Goal: Task Accomplishment & Management: Complete application form

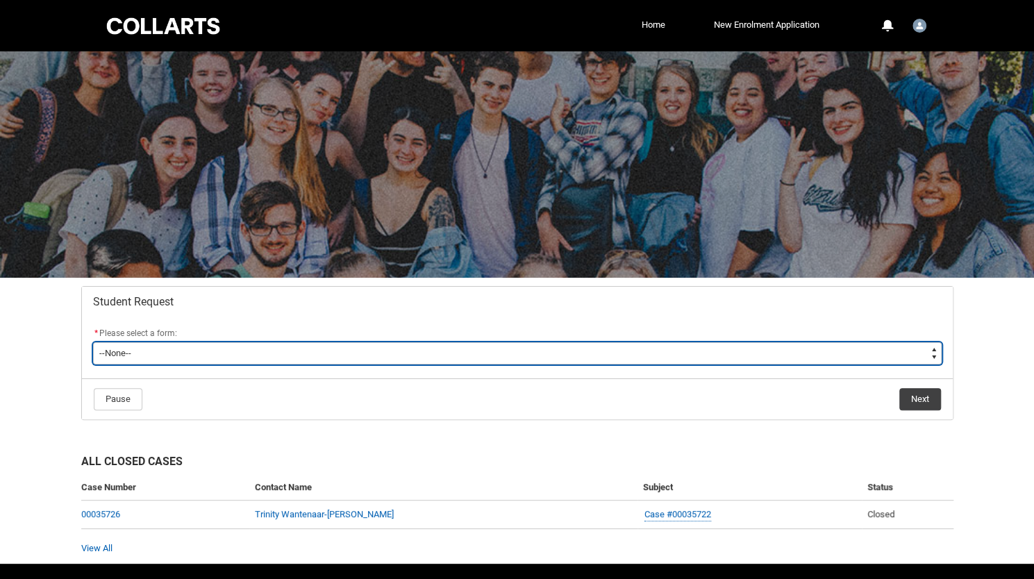
click at [645, 362] on select "--None-- Academic Transcript Application to Appeal Assignment Extension Change …" at bounding box center [517, 353] width 849 height 22
type lightning-select "Assignment_Extension_Choice"
click at [93, 342] on select "--None-- Academic Transcript Application to Appeal Assignment Extension Change …" at bounding box center [517, 353] width 849 height 22
select select "Assignment_Extension_Choice"
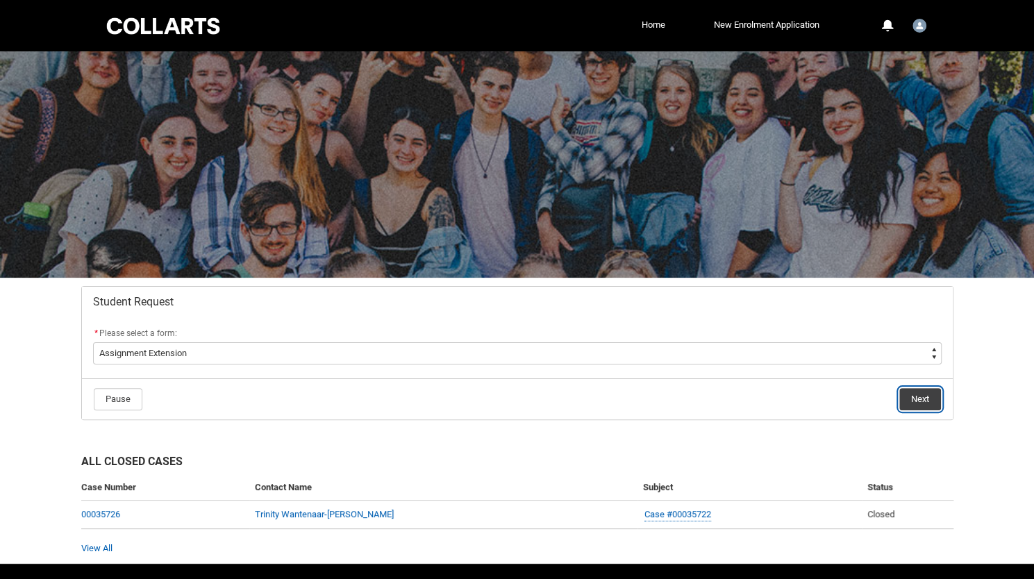
click at [918, 397] on button "Next" at bounding box center [921, 399] width 42 height 22
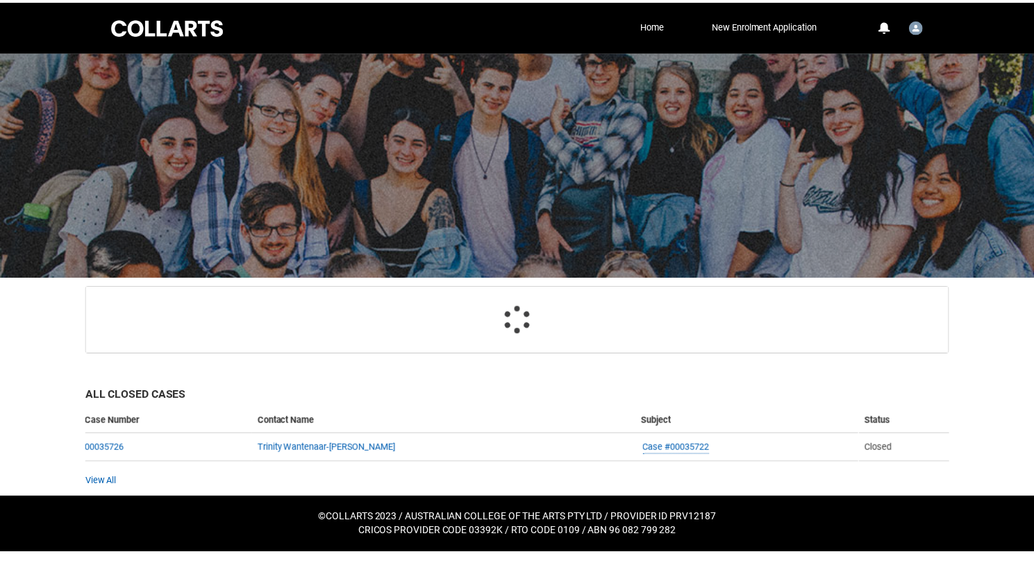
scroll to position [65, 0]
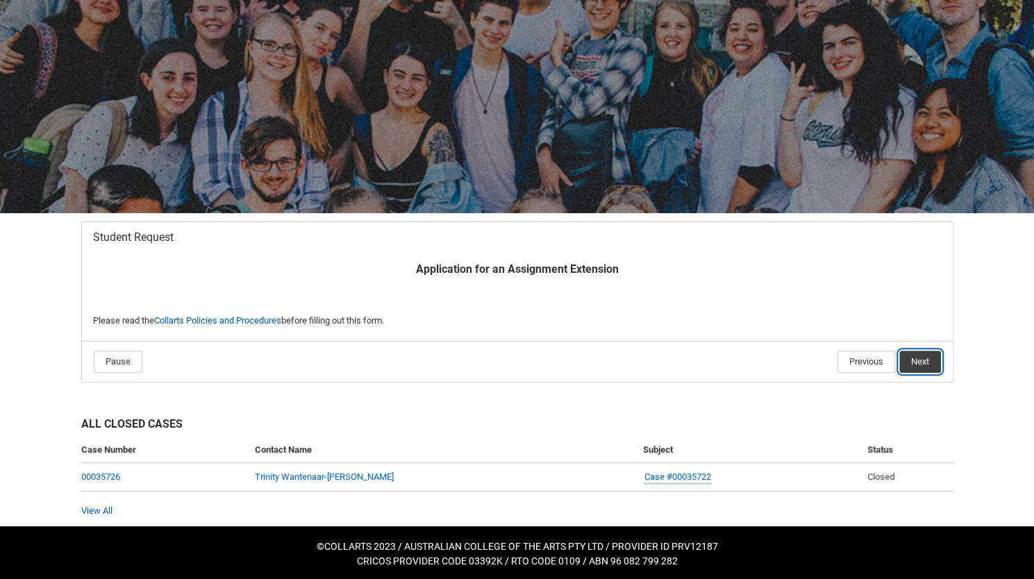
click at [938, 357] on button "Next" at bounding box center [921, 362] width 42 height 22
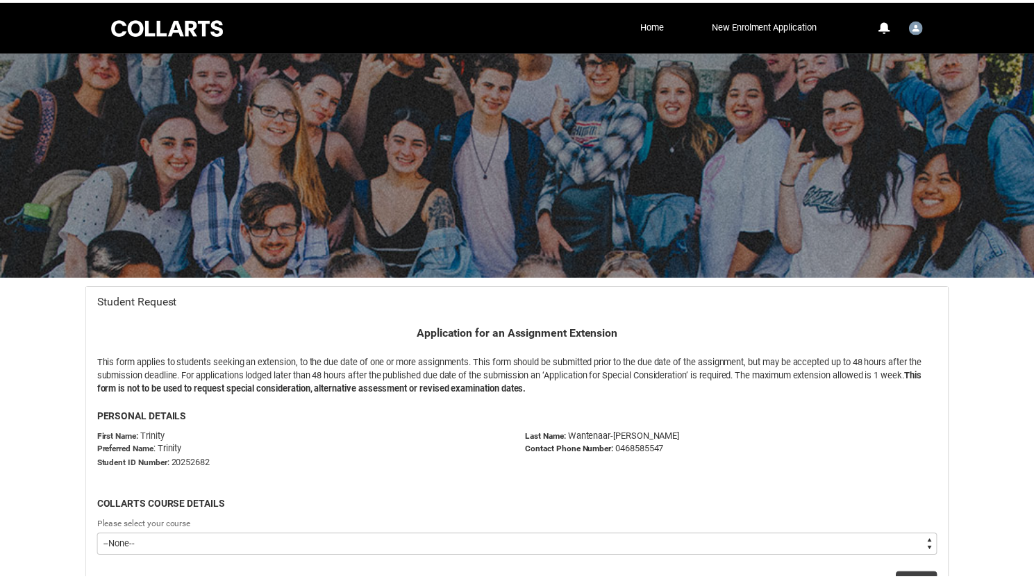
scroll to position [147, 0]
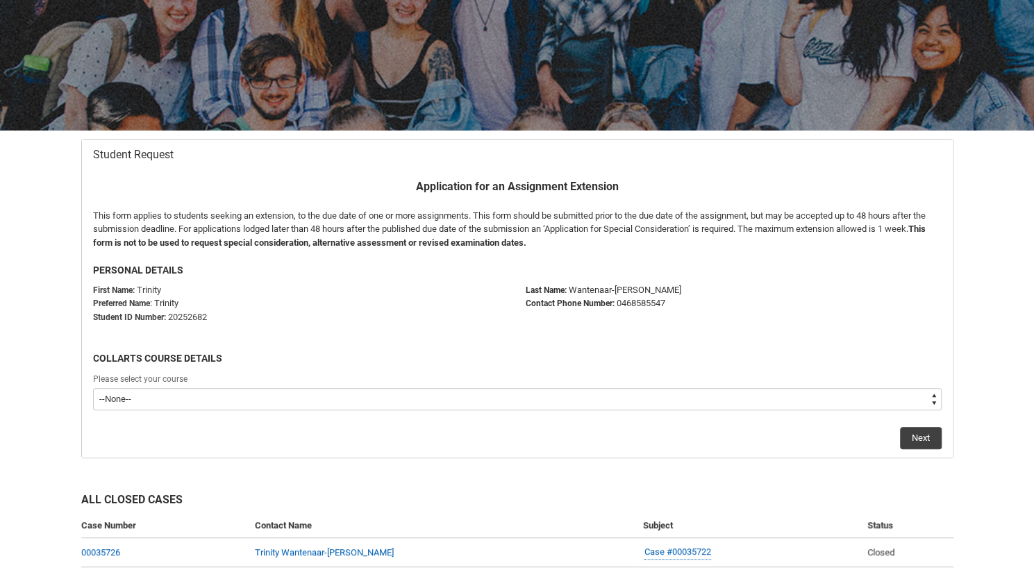
click at [823, 396] on select "--None-- Bachelor of Event Management" at bounding box center [517, 399] width 849 height 22
click at [644, 452] on flowruntime-lwc-body "Application for an Assignment Extension This form applies to students seeking a…" at bounding box center [517, 314] width 871 height 288
click at [604, 411] on flowruntime-screen-field "Please select your course --None-- Bachelor of Event Management" at bounding box center [518, 394] width 866 height 44
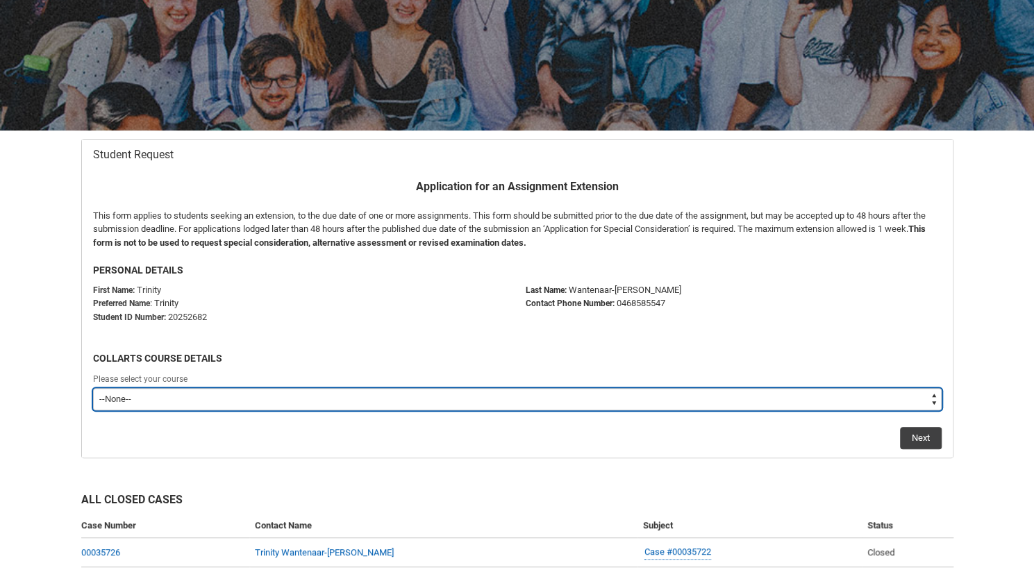
click at [597, 404] on select "--None-- Bachelor of Event Management" at bounding box center [517, 399] width 849 height 22
type lightning-select "recordPicklist_ProgramEnrollment.a0jOZ000003DwR3YAK"
click at [93, 388] on select "--None-- Bachelor of Event Management" at bounding box center [517, 399] width 849 height 22
select select "recordPicklist_ProgramEnrollment.a0jOZ000003DwR3YAK"
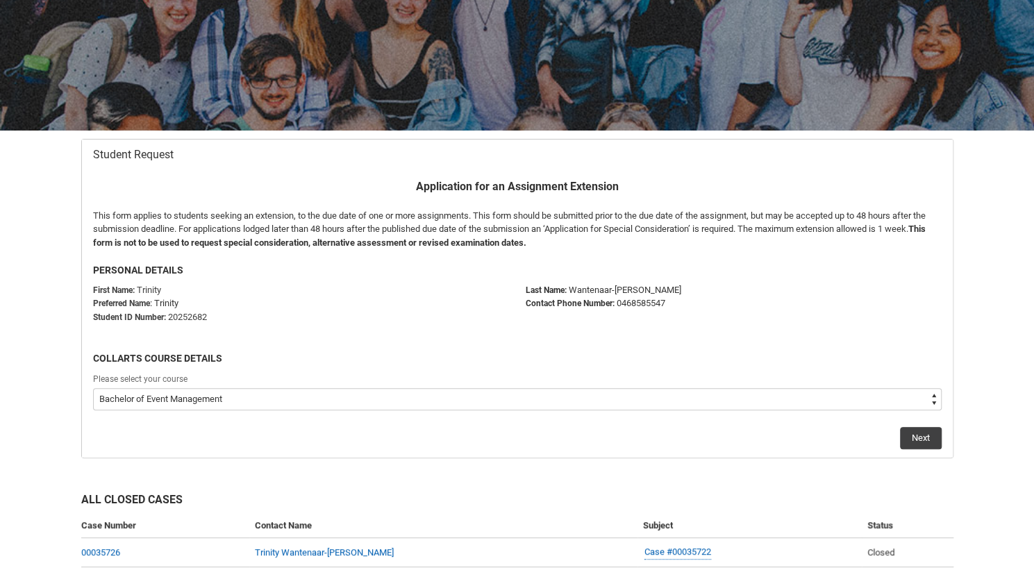
click at [930, 419] on div "Next" at bounding box center [517, 432] width 849 height 33
click at [925, 435] on button "Next" at bounding box center [921, 438] width 42 height 22
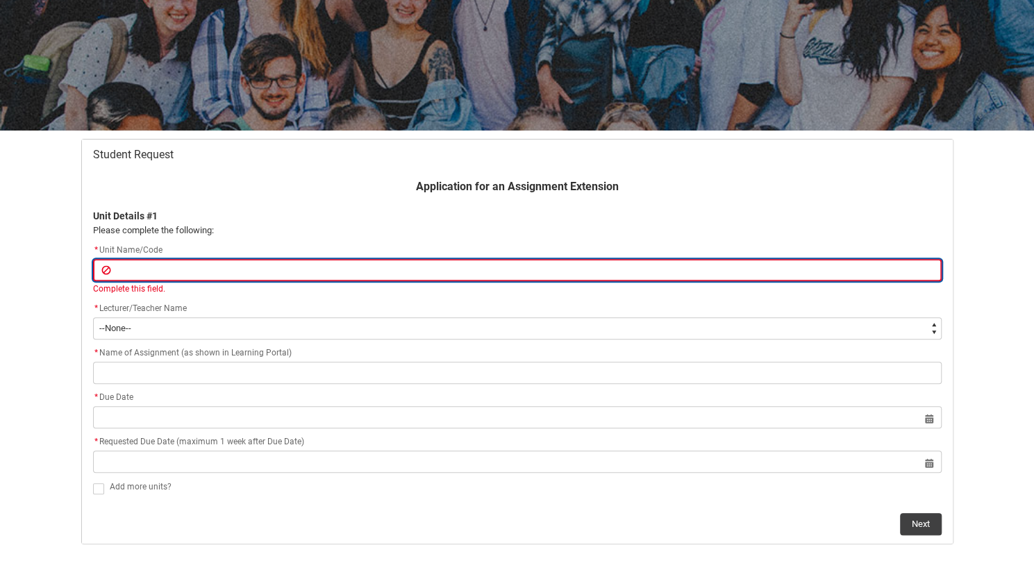
type lightning-primitive-input-simple "C"
type input "C"
type lightning-primitive-input-simple "CR"
type input "CR"
type lightning-primitive-input-simple "CRF"
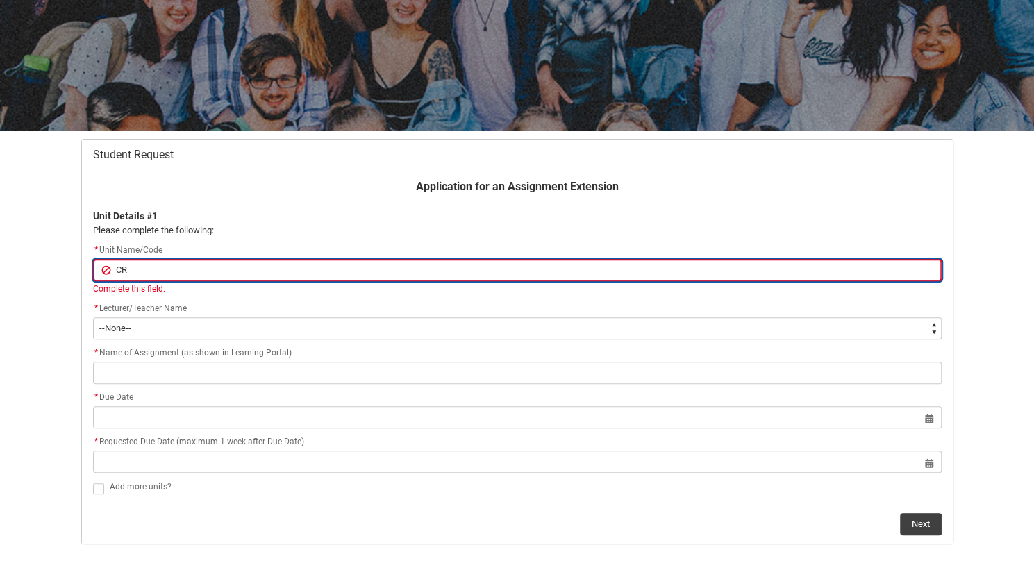
type input "CRF"
type lightning-primitive-input-simple "CRFI"
type input "CRFI"
type lightning-primitive-input-simple "CRFIF"
type input "CRFIF"
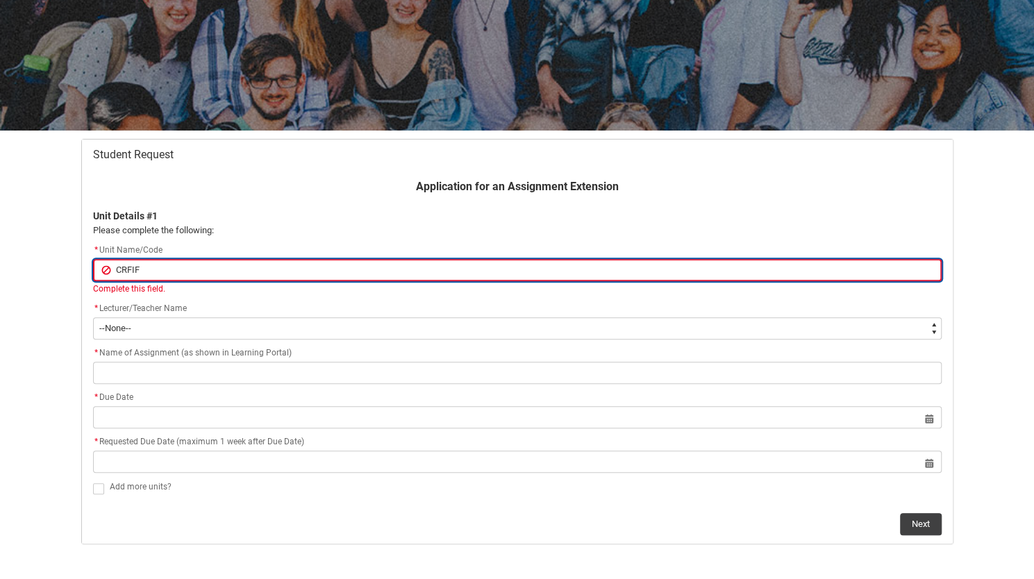
type lightning-primitive-input-simple "CRFIFO"
type input "CRFIFO"
type lightning-primitive-input-simple "CRFIFOS"
type input "CRFIFOS"
click at [117, 273] on input "CRFIFOS" at bounding box center [517, 270] width 849 height 22
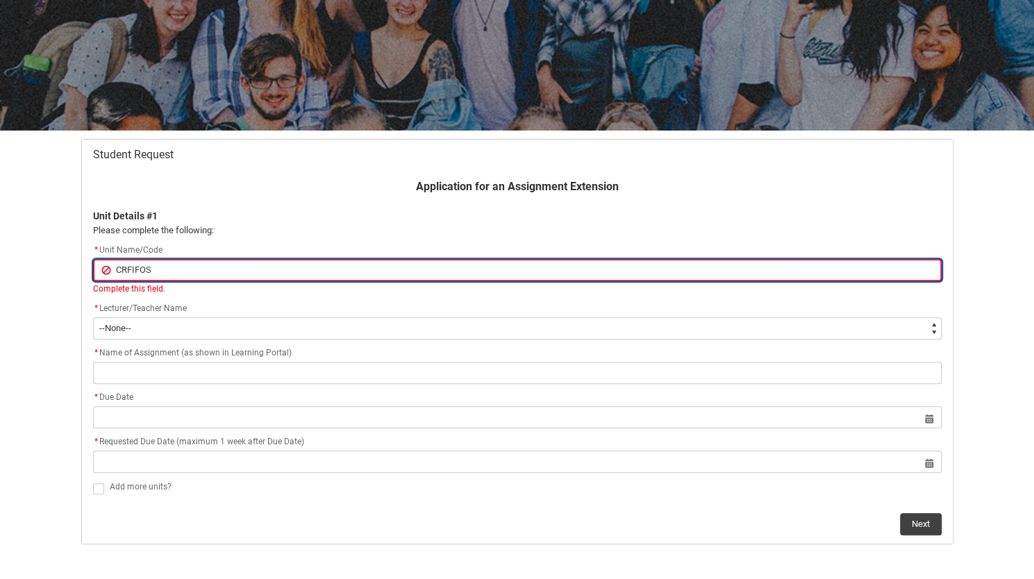
type lightning-primitive-input-simple "iCRFIFOS"
type input "iCRFIFOS"
type lightning-primitive-input-simple "CRFIFOS"
type input "CRFIFOS"
type lightning-primitive-input-simple "ICRFIFOS"
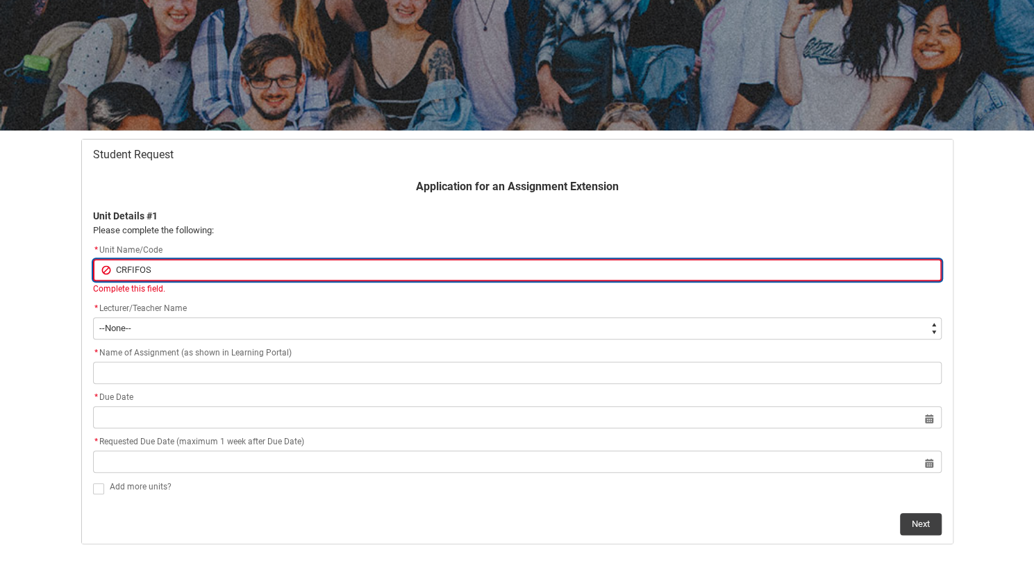
type input "ICRFIFOS"
type lightning-primitive-input-simple "InCRFIFOS"
type input "InCRFIFOS"
type lightning-primitive-input-simple "IndCRFIFOS"
type input "IndCRFIFOS"
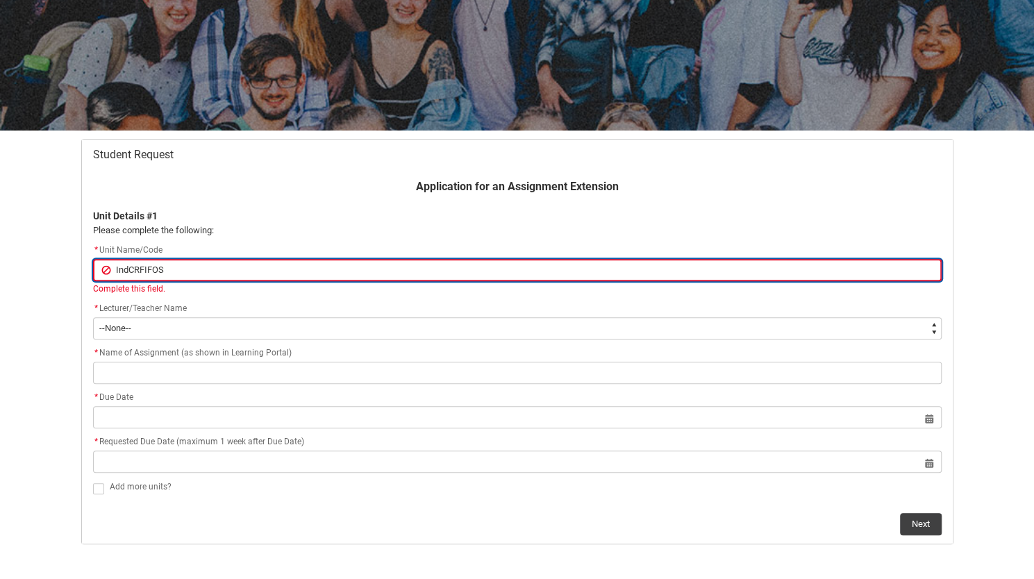
type lightning-primitive-input-simple "InduCRFIFOS"
type input "InduCRFIFOS"
type lightning-primitive-input-simple "IndusCRFIFOS"
type input "IndusCRFIFOS"
type lightning-primitive-input-simple "IndustCRFIFOS"
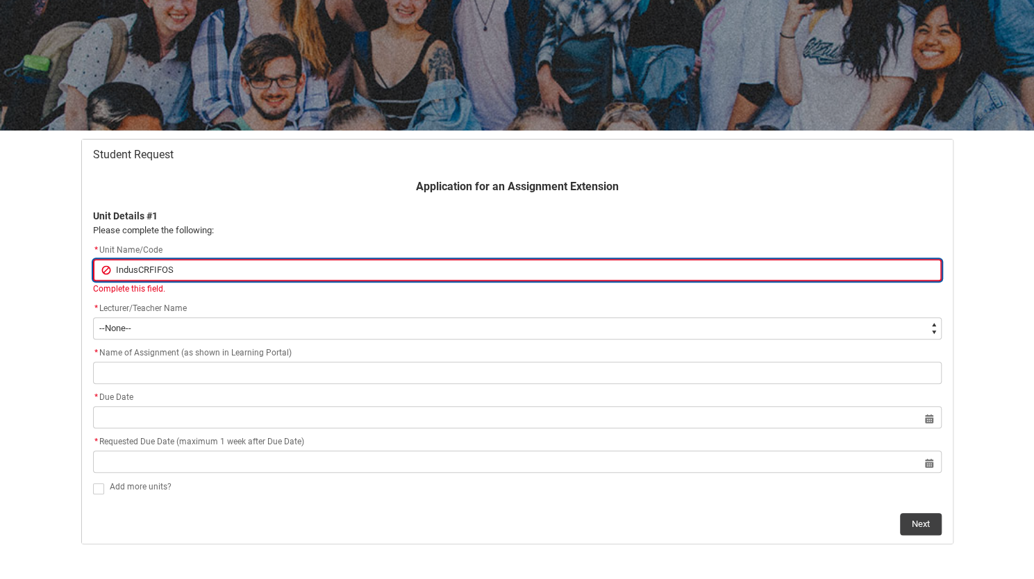
type input "IndustCRFIFOS"
type lightning-primitive-input-simple "IndustrCRFIFOS"
type input "IndustrCRFIFOS"
type lightning-primitive-input-simple "IndustryCRFIFOS"
type input "IndustryCRFIFOS"
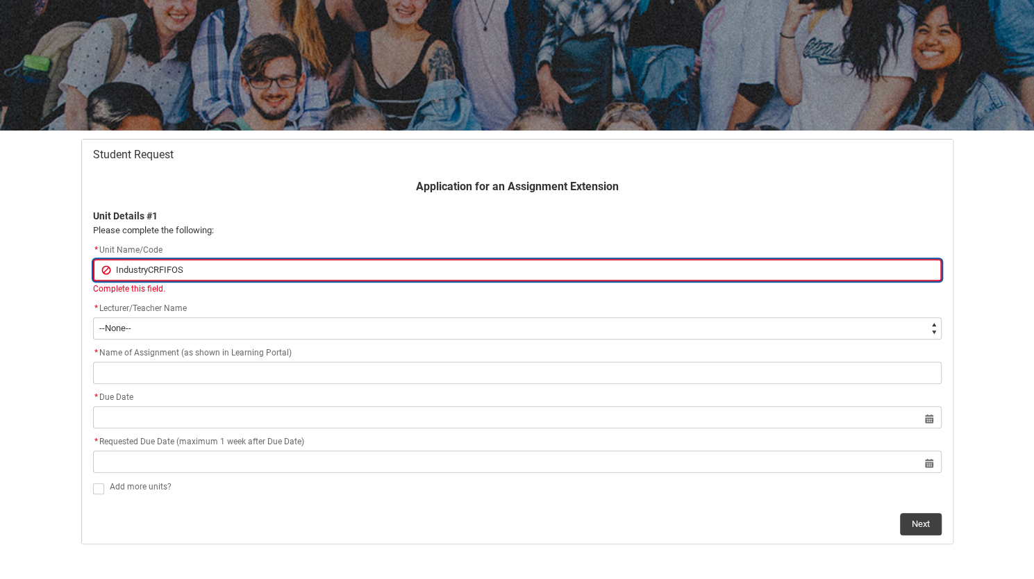
type lightning-primitive-input-simple "Industry CRFIFOS"
type input "Industry CRFIFOS"
type lightning-primitive-input-simple "Industry FCRFIFOS"
type input "Industry FCRFIFOS"
type lightning-primitive-input-simple "Industry FoCRFIFOS"
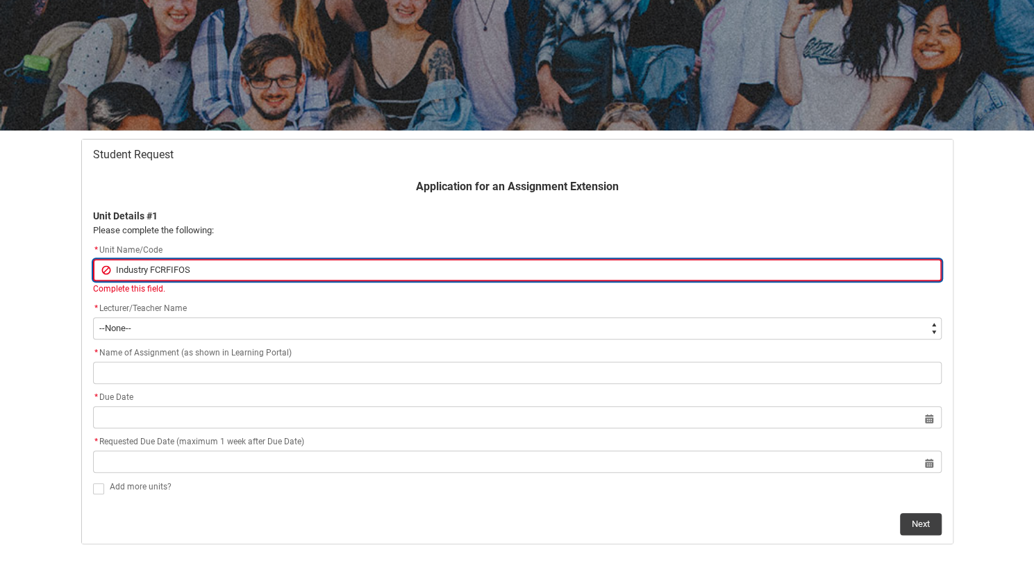
type input "Industry FoCRFIFOS"
type lightning-primitive-input-simple "Industry FouCRFIFOS"
type input "Industry FouCRFIFOS"
type lightning-primitive-input-simple "Industry FounCRFIFOS"
type input "Industry FounCRFIFOS"
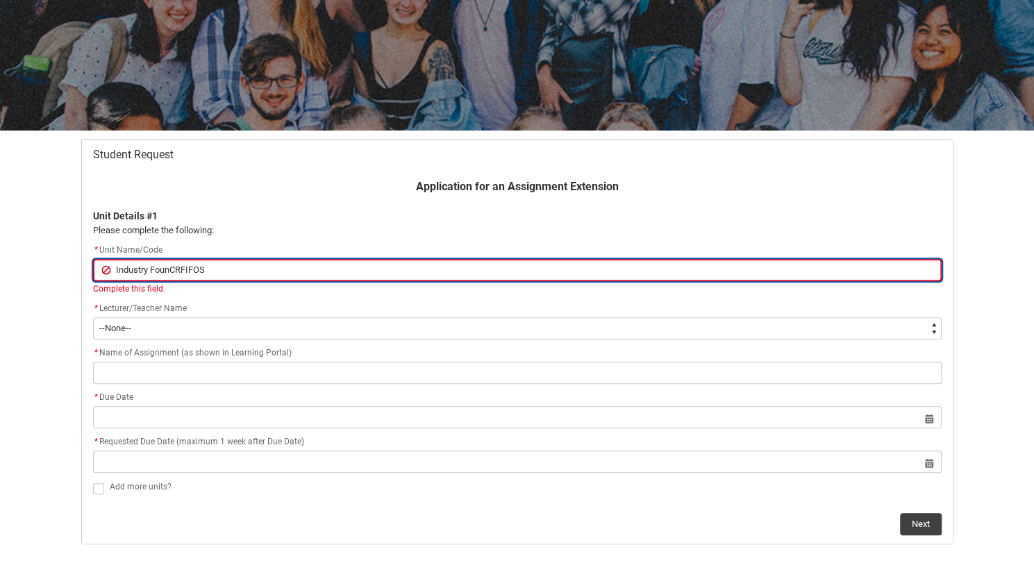
type lightning-primitive-input-simple "Industry FoundCRFIFOS"
type input "Industry FoundCRFIFOS"
type lightning-primitive-input-simple "Industry FoundaCRFIFOS"
type input "Industry FoundaCRFIFOS"
type lightning-primitive-input-simple "Industry FoundatCRFIFOS"
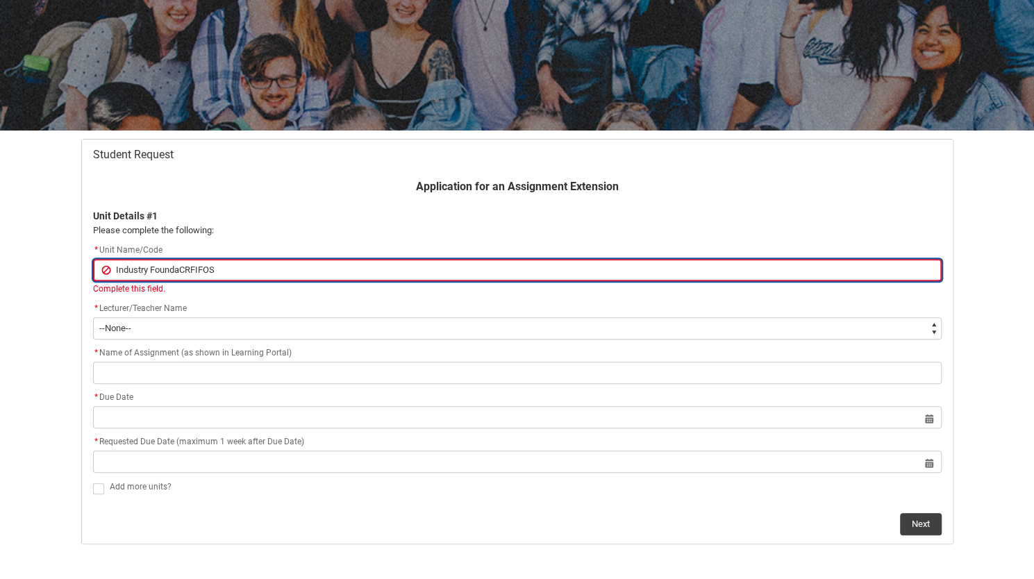
type input "Industry FoundatCRFIFOS"
type lightning-primitive-input-simple "Industry FoundatiCRFIFOS"
type input "Industry FoundatiCRFIFOS"
type lightning-primitive-input-simple "Industry FoundatioCRFIFOS"
type input "Industry FoundatioCRFIFOS"
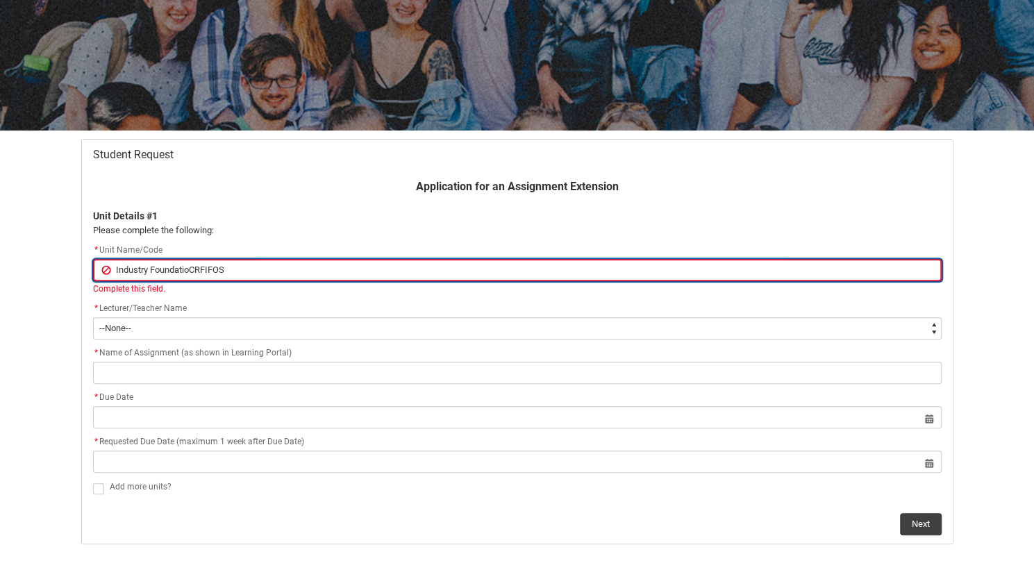
type lightning-primitive-input-simple "Industry FoundationCRFIFOS"
type input "Industry FoundationCRFIFOS"
type lightning-primitive-input-simple "Industry FoundationaCRFIFOS"
type input "Industry FoundationaCRFIFOS"
type lightning-primitive-input-simple "Industry Foundationa CRFIFOS"
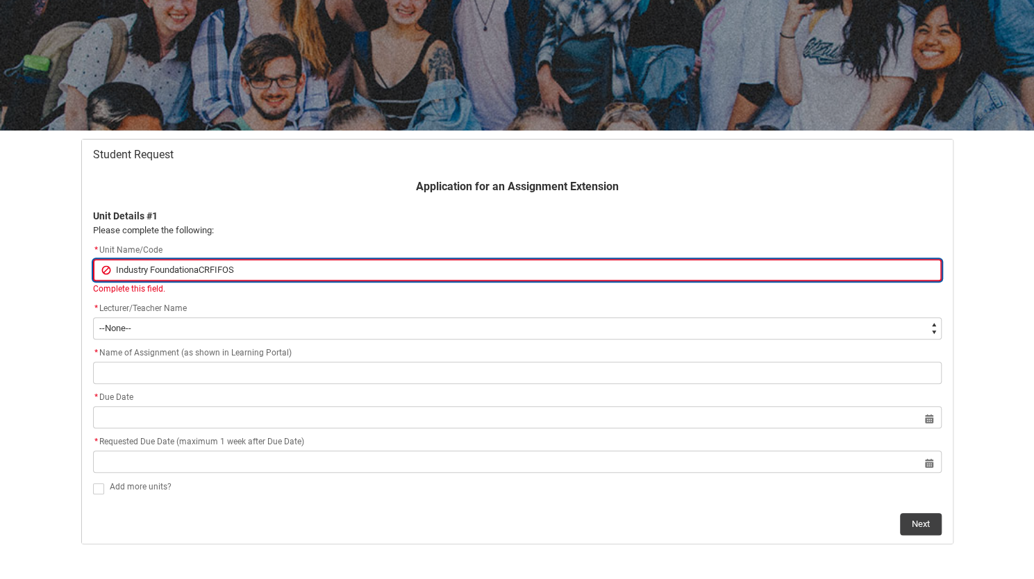
type input "Industry Foundationa CRFIFOS"
type lightning-primitive-input-simple "Industry FoundationaCRFIFOS"
type input "Industry FoundationaCRFIFOS"
type lightning-primitive-input-simple "Industry FoundationCRFIFOS"
type input "Industry FoundationCRFIFOS"
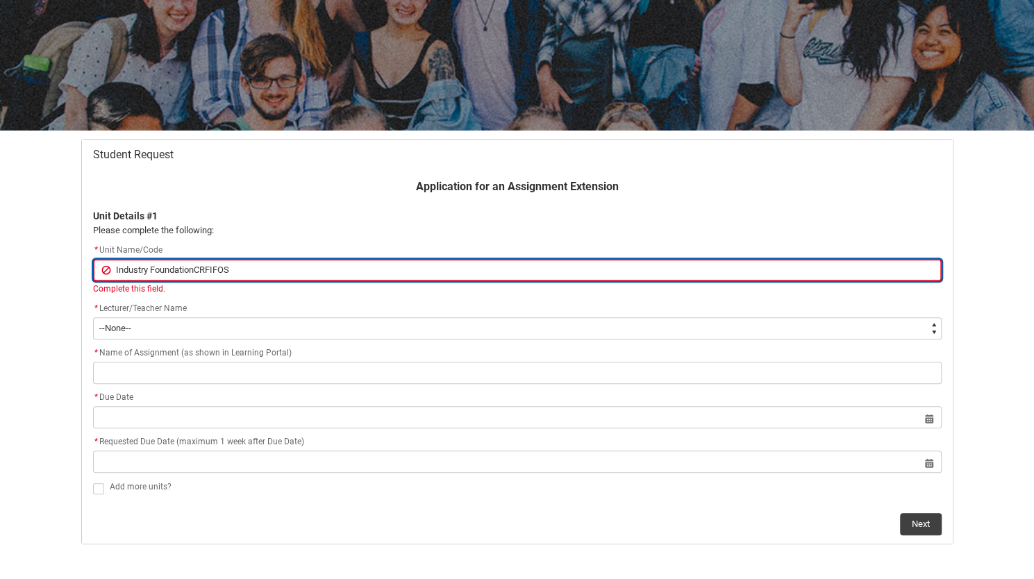
type lightning-primitive-input-simple "Industry FoundationaCRFIFOS"
type input "Industry FoundationaCRFIFOS"
type lightning-primitive-input-simple "Industry FoundationCRFIFOS"
type input "Industry FoundationCRFIFOS"
type lightning-primitive-input-simple "Industry FoundationsCRFIFOS"
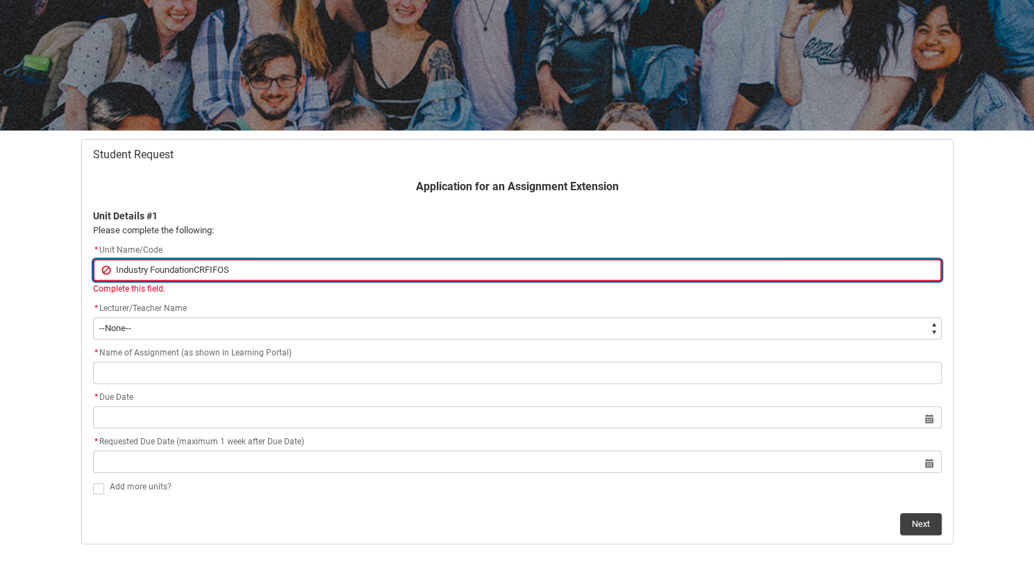
type input "Industry FoundationsCRFIFOS"
type lightning-primitive-input-simple "Industry Foundations CRFIFOS"
type input "Industry Foundations CRFIFOS"
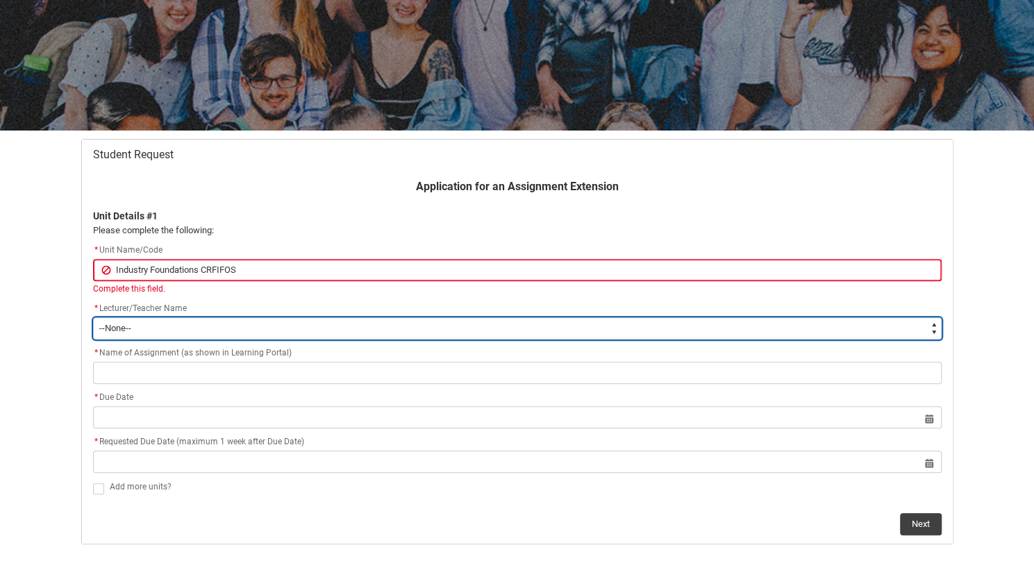
click at [139, 329] on flowruntime-screen-field "* Lecturer/Teacher Name * --None-- [PERSON_NAME] [PERSON_NAME] [PERSON_NAME] [P…" at bounding box center [518, 323] width 866 height 44
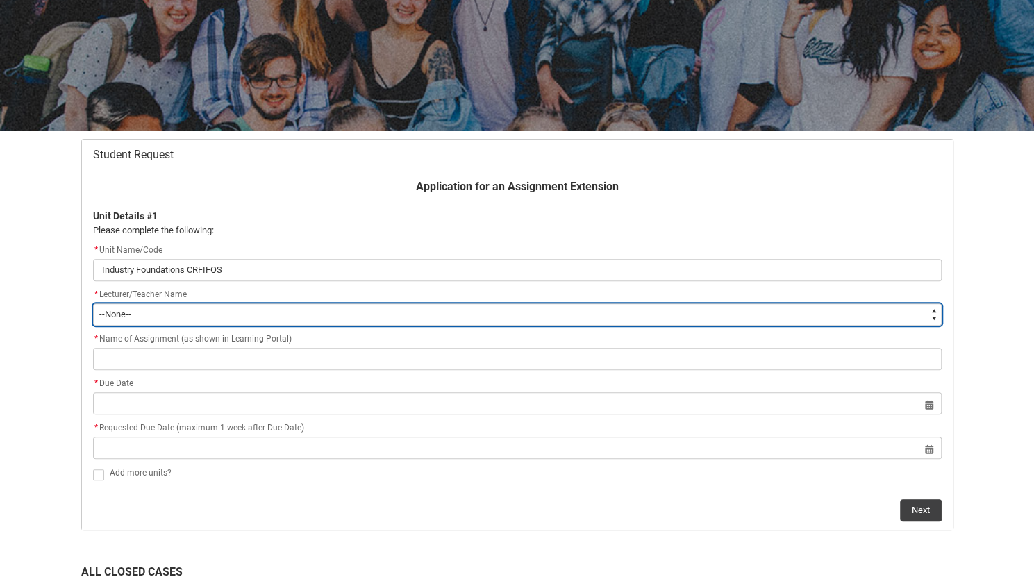
type lightning-select "Faculty_NamefromNtoZ.0035g00000b9AYtAAM"
click at [93, 304] on select "--None-- [PERSON_NAME] [PERSON_NAME] [PERSON_NAME] [PERSON_NAME] [PERSON_NAME] …" at bounding box center [517, 315] width 849 height 22
select select "Faculty_NamefromNtoZ.0035g00000b9AYtAAM"
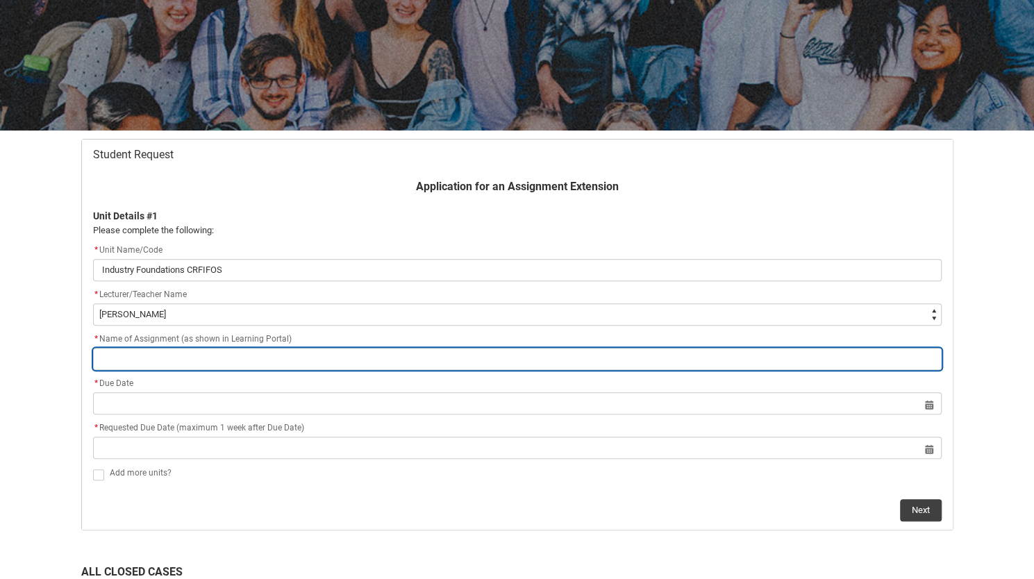
click at [160, 354] on input "Redu_Student_Request flow" at bounding box center [517, 359] width 849 height 22
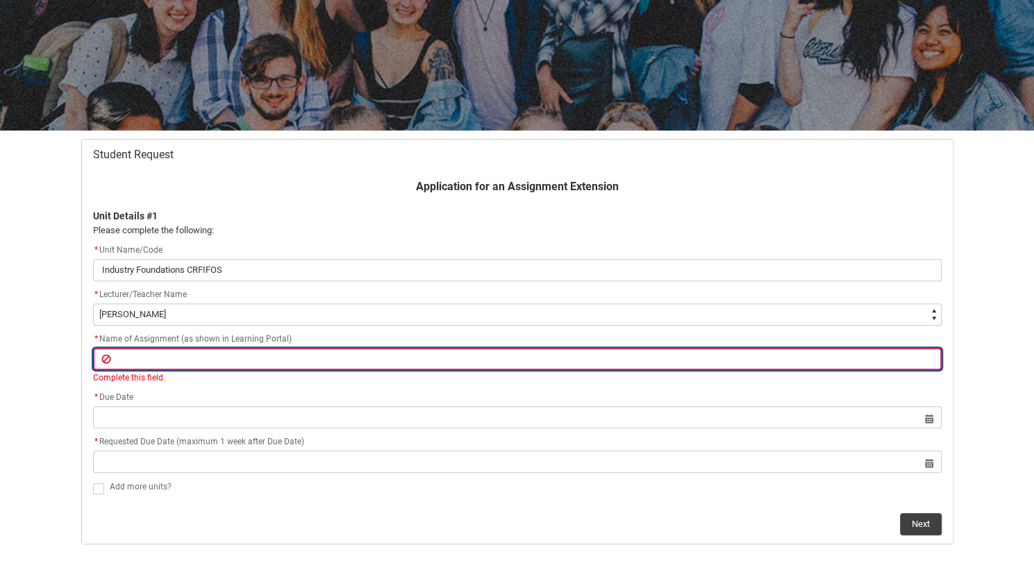
click at [194, 361] on input "Redu_Student_Request flow" at bounding box center [517, 359] width 849 height 22
paste input "Final Creative Experiment and Annotated Bibliography – Part 2"
type lightning-primitive-input-simple "Final Creative Experiment and Annotated Bibliography – Part 2"
type input "Final Creative Experiment and Annotated Bibliography – Part 2"
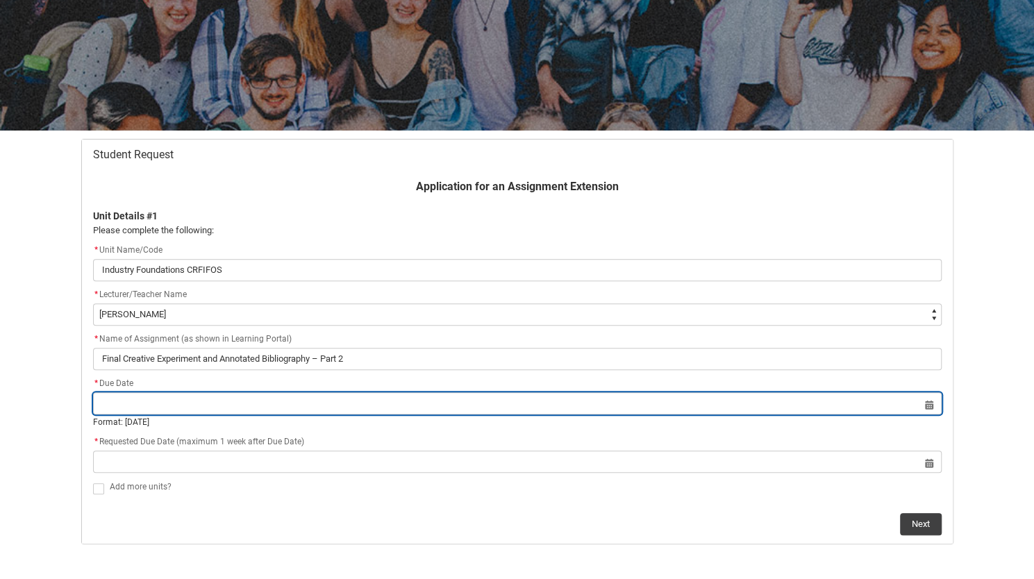
click at [176, 419] on lightning-datepicker "Select a date for Format: [DATE]" at bounding box center [517, 413] width 849 height 31
type input "[DATE]"
type lightning-datepicker "[DATE]"
type lightning-input "[DATE]"
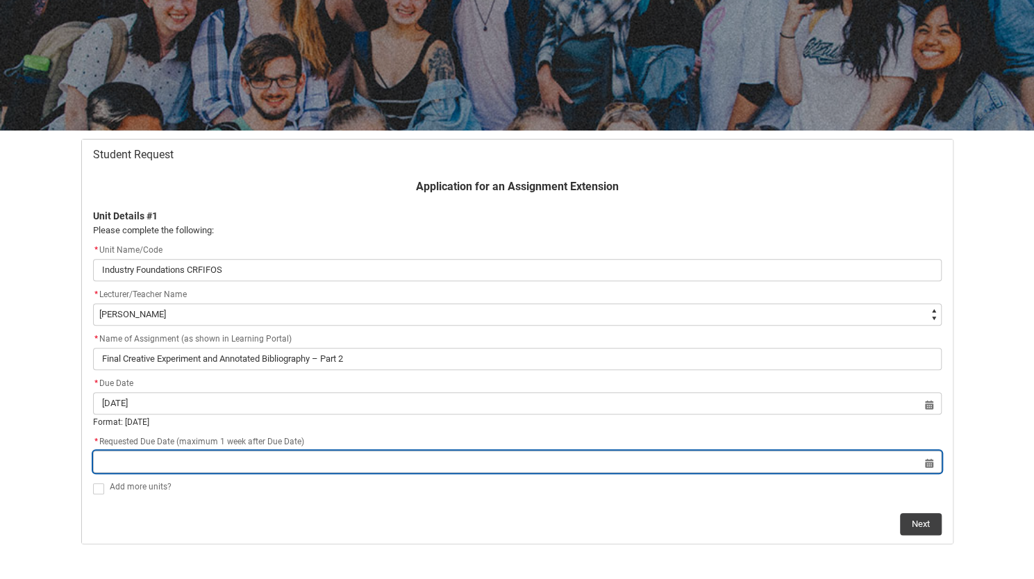
type input "[DATE]"
click at [157, 459] on input "Redu_Student_Request flow" at bounding box center [517, 462] width 849 height 22
select select "2025"
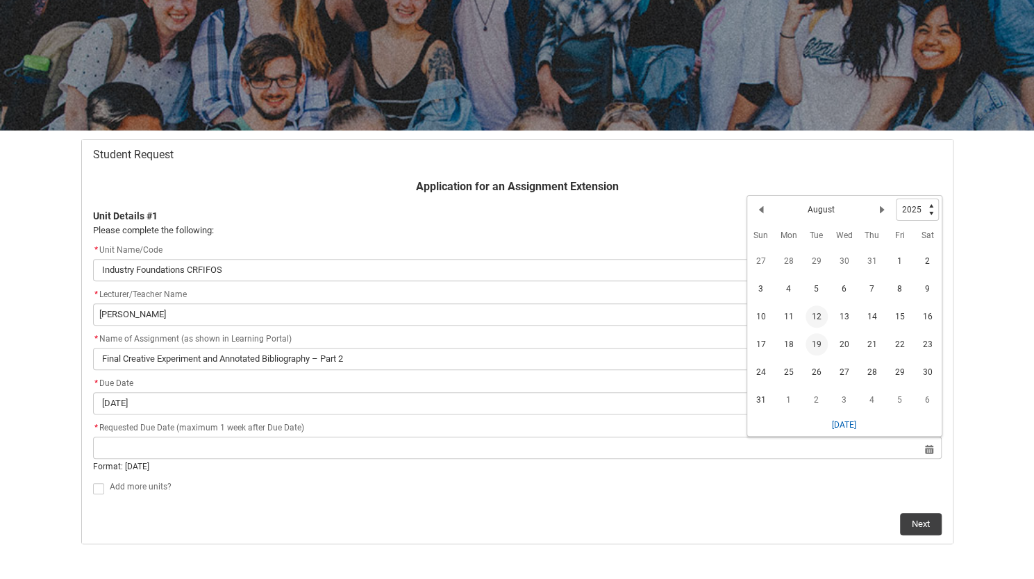
click at [821, 343] on span "19" at bounding box center [817, 344] width 22 height 22
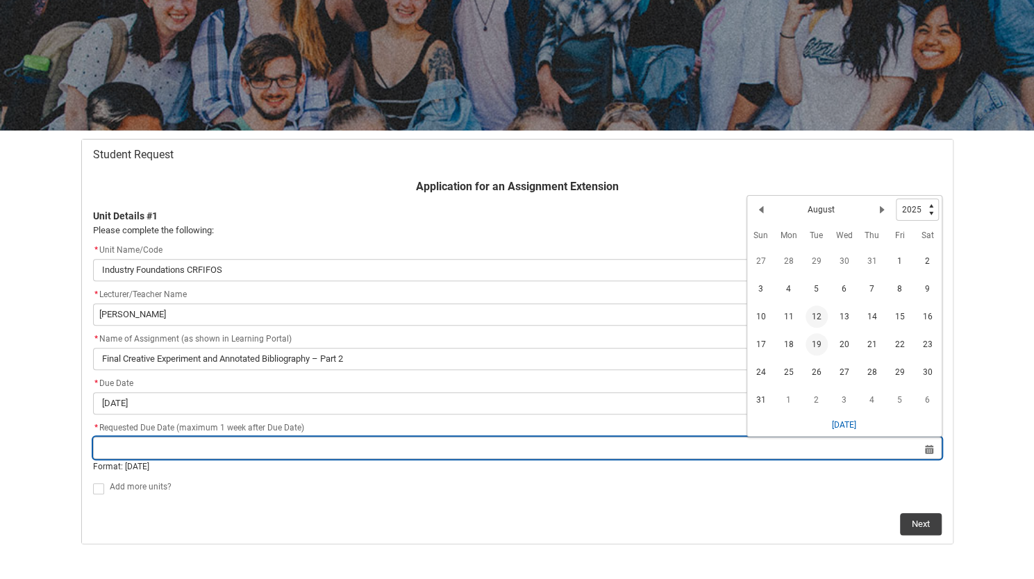
type lightning-datepicker "[DATE]"
type lightning-input "[DATE]"
type input "[DATE]"
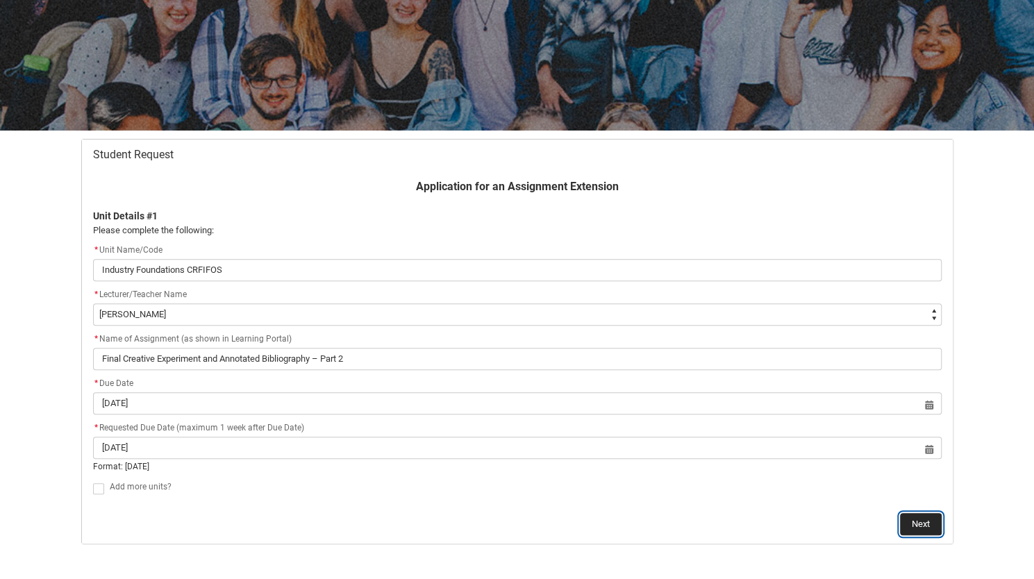
click at [920, 524] on button "Next" at bounding box center [921, 524] width 42 height 22
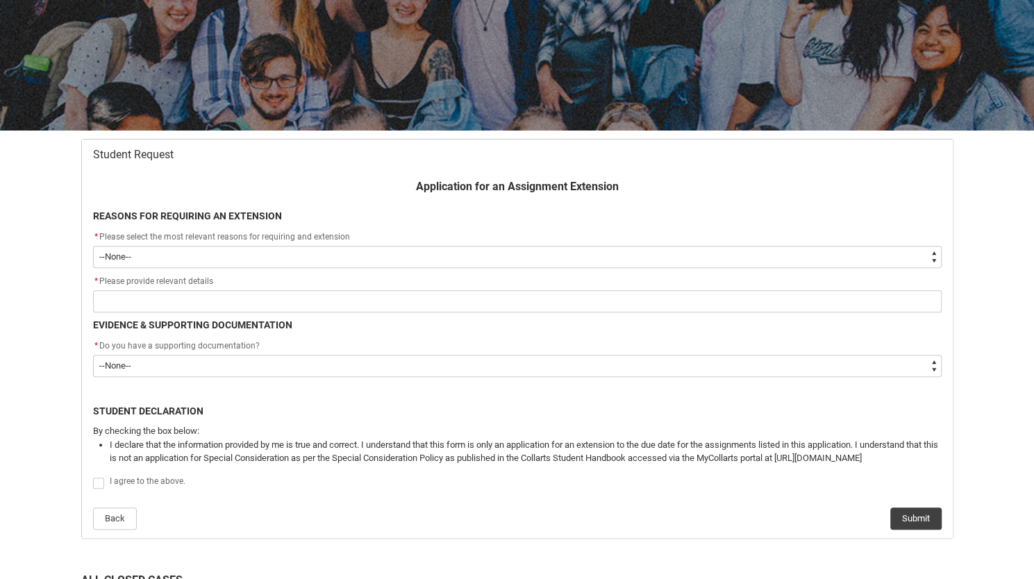
click at [585, 265] on select "--None-- Medical Reasons Work obligations Family obligations Academic Difficult…" at bounding box center [517, 257] width 849 height 22
type lightning-select "choice_AssignmentExtension_Reason_Academic"
click at [93, 246] on select "--None-- Medical Reasons Work obligations Family obligations Academic Difficult…" at bounding box center [517, 257] width 849 height 22
select select "choice_AssignmentExtension_Reason_Academic"
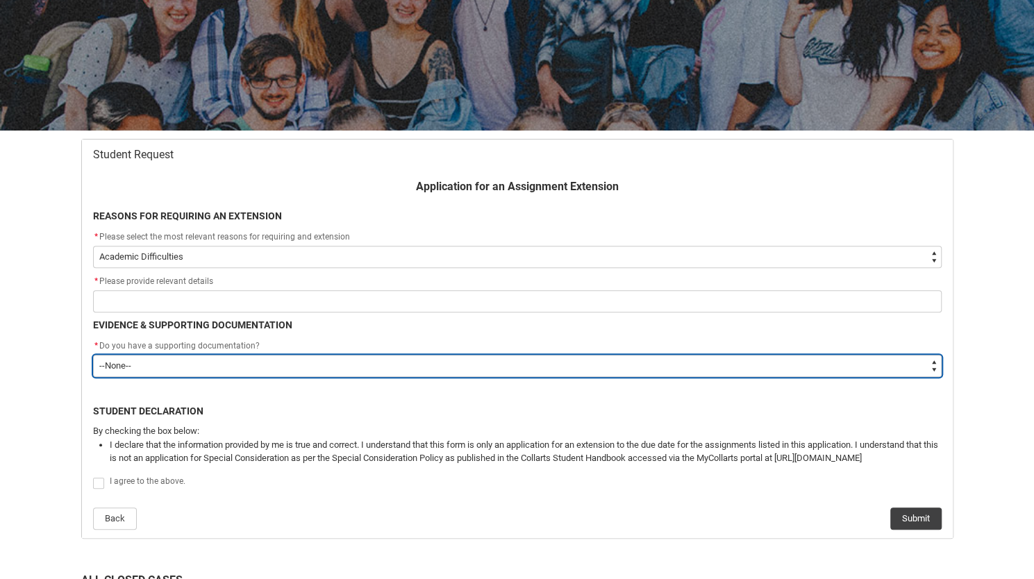
click at [422, 369] on select "--None-- Yes No" at bounding box center [517, 366] width 849 height 22
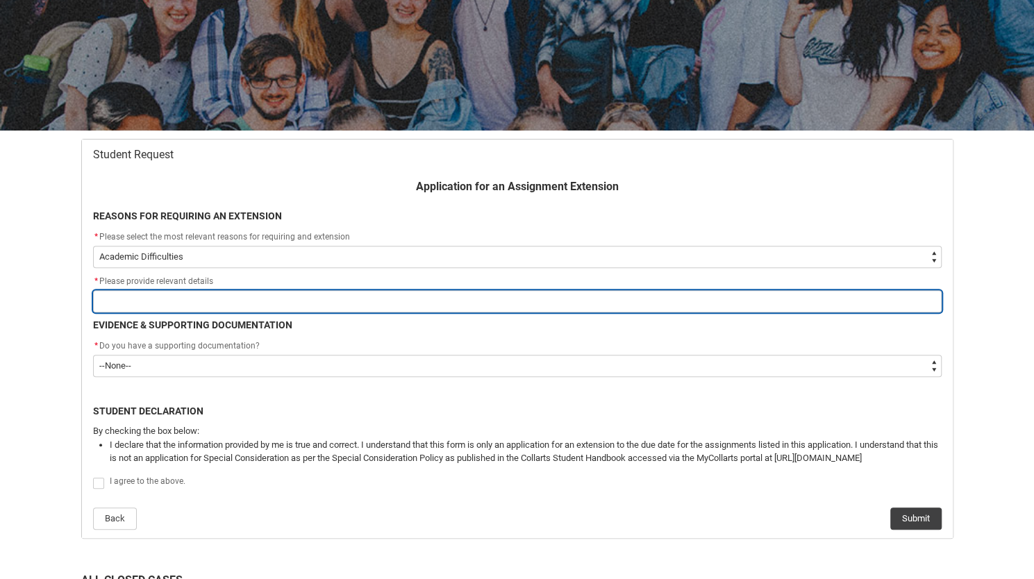
click at [356, 300] on input "Redu_Student_Request flow" at bounding box center [517, 301] width 849 height 22
type lightning-primitive-input-simple "U"
type input "U"
type lightning-primitive-input-simple "Ue"
type input "Ue"
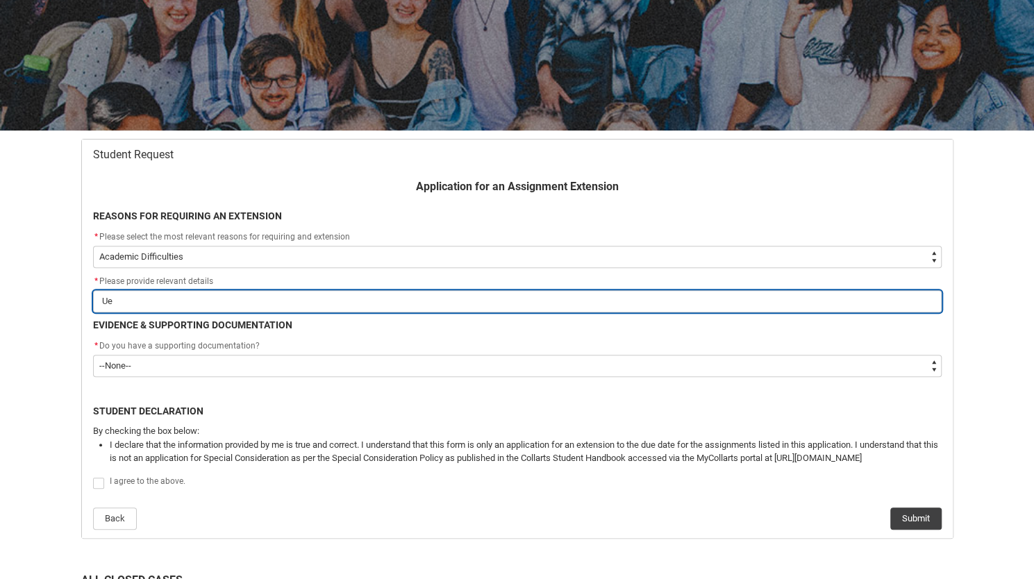
type lightning-primitive-input-simple "Ue"
type input "Ue"
type lightning-primitive-input-simple "Ue"
type input "Ue"
type lightning-primitive-input-simple "U"
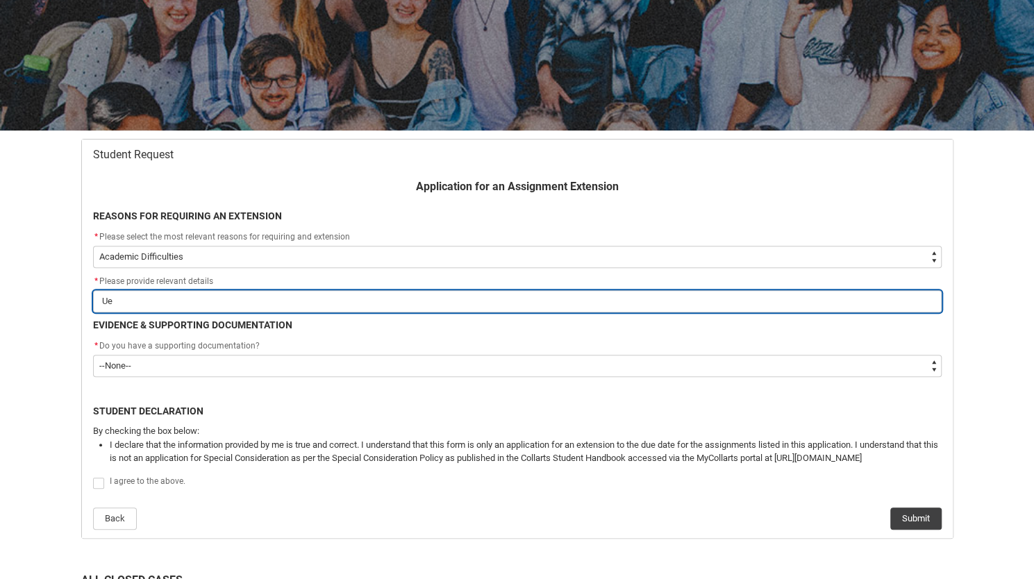
type input "U"
type lightning-primitive-input-simple "D"
type input "D"
type lightning-primitive-input-simple "Du"
type input "Du"
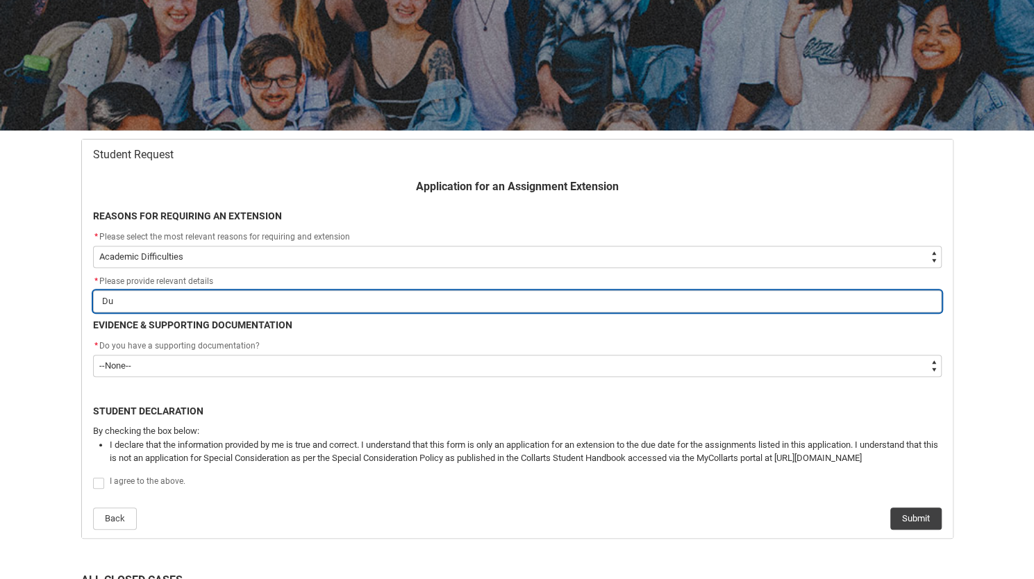
type lightning-primitive-input-simple "Due"
type input "Due"
type lightning-primitive-input-simple "Due"
type input "Due"
type lightning-primitive-input-simple "Due o"
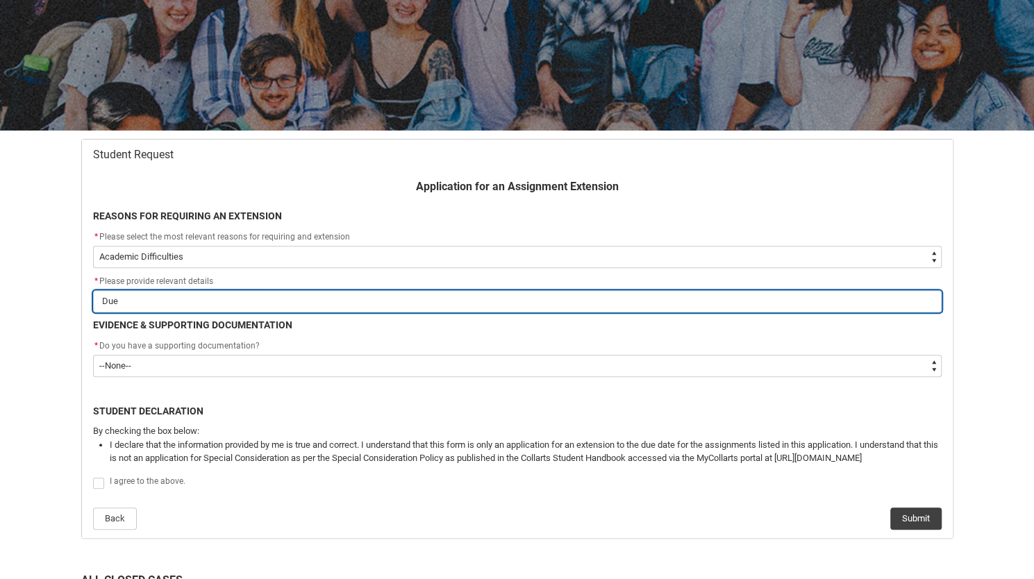
type input "Due o"
type lightning-primitive-input-simple "Due o"
type input "Due o"
type lightning-primitive-input-simple "Due o"
type input "Due o"
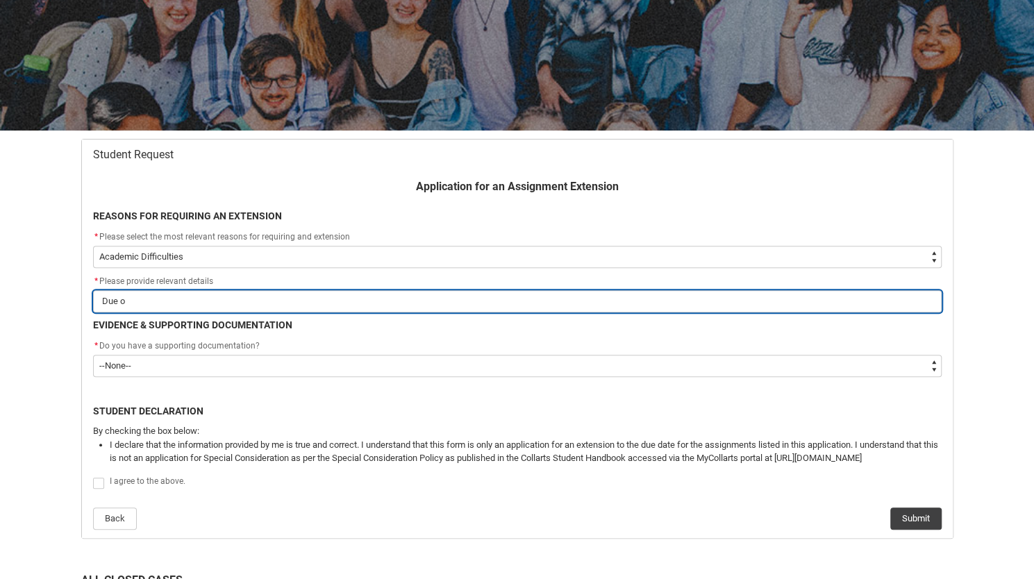
type lightning-primitive-input-simple "Due"
type input "Due"
type lightning-primitive-input-simple "Due t"
type input "Due t"
type lightning-primitive-input-simple "Due to"
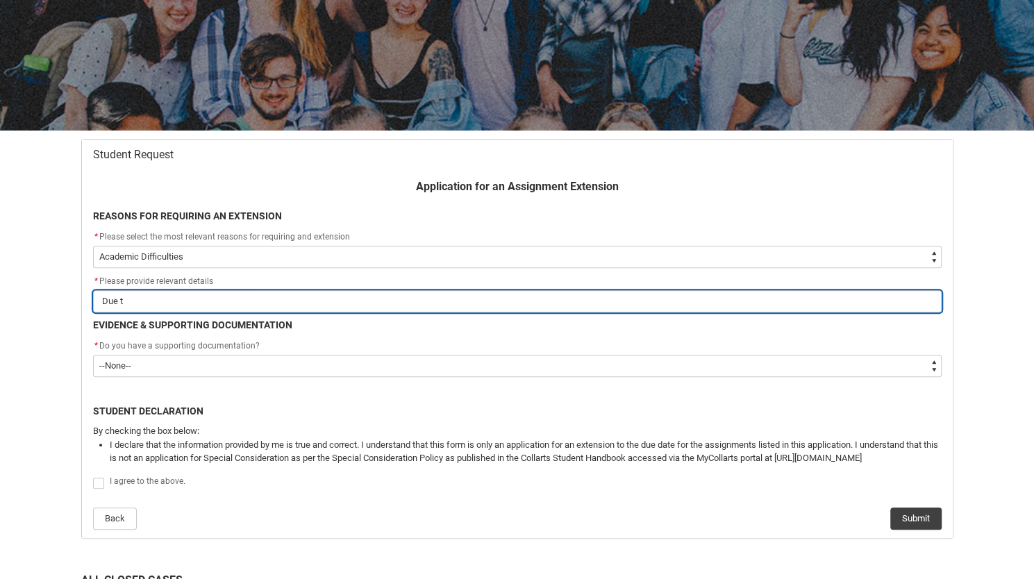
type input "Due to"
type lightning-primitive-input-simple "Due to"
type input "Due to"
type lightning-primitive-input-simple "Due to f"
type input "Due to f"
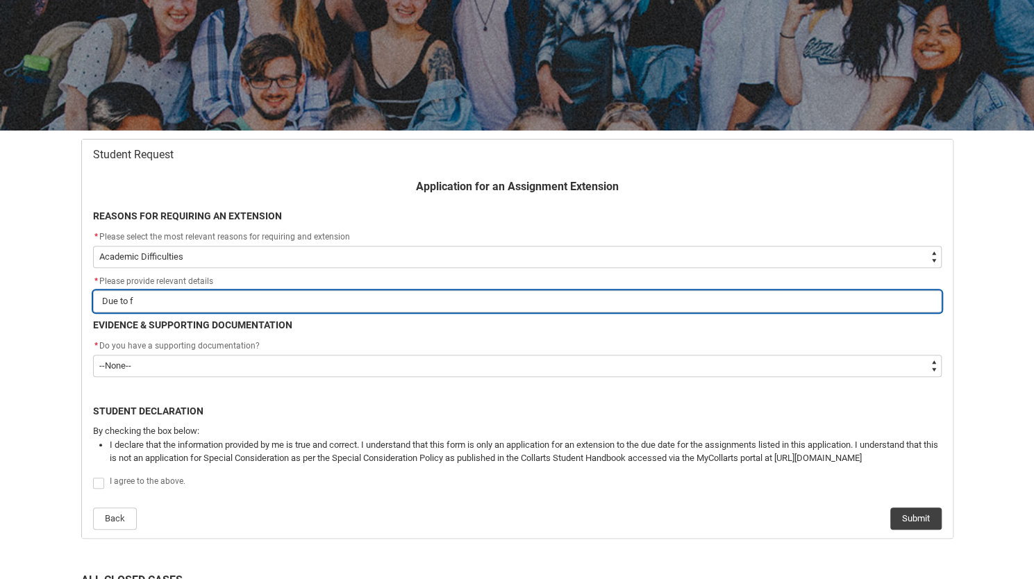
type lightning-primitive-input-simple "Due to fe"
type input "Due to fe"
type lightning-primitive-input-simple "Due to fee"
type input "Due to fee"
type lightning-primitive-input-simple "Due to feel"
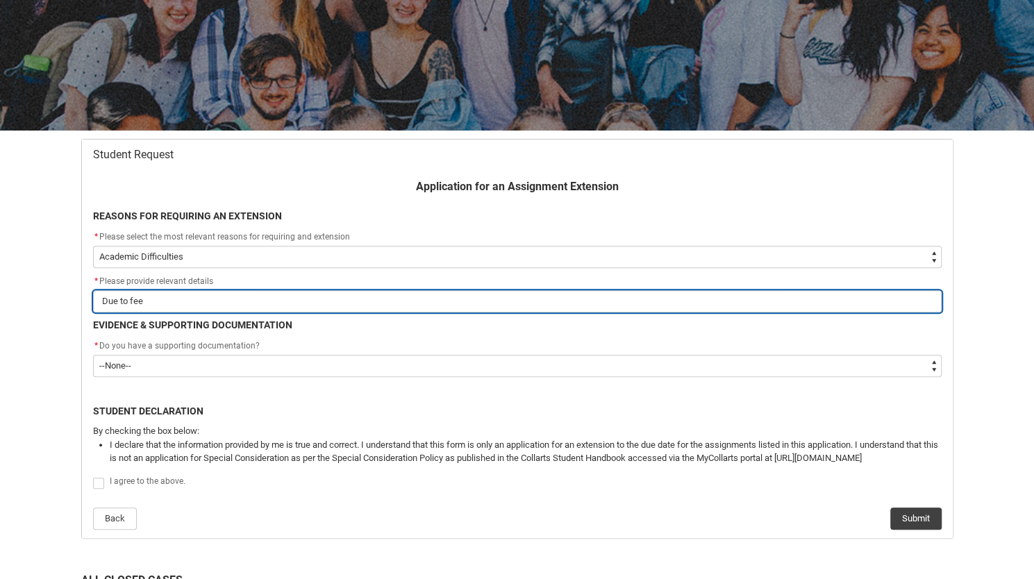
type input "Due to feel"
type lightning-primitive-input-simple "Due to feeli"
type input "Due to feeli"
type lightning-primitive-input-simple "Due to feelin"
type input "Due to feelin"
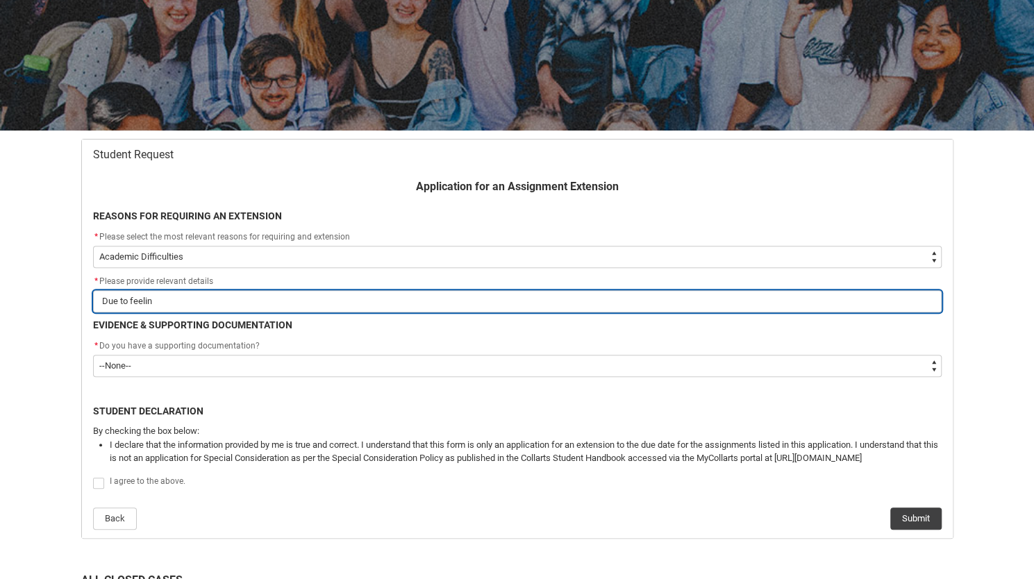
type lightning-primitive-input-simple "Due to feeling"
type input "Due to feeling"
type lightning-primitive-input-simple "Due to feeling"
type input "Due to feeling"
type lightning-primitive-input-simple "Due to feeling o"
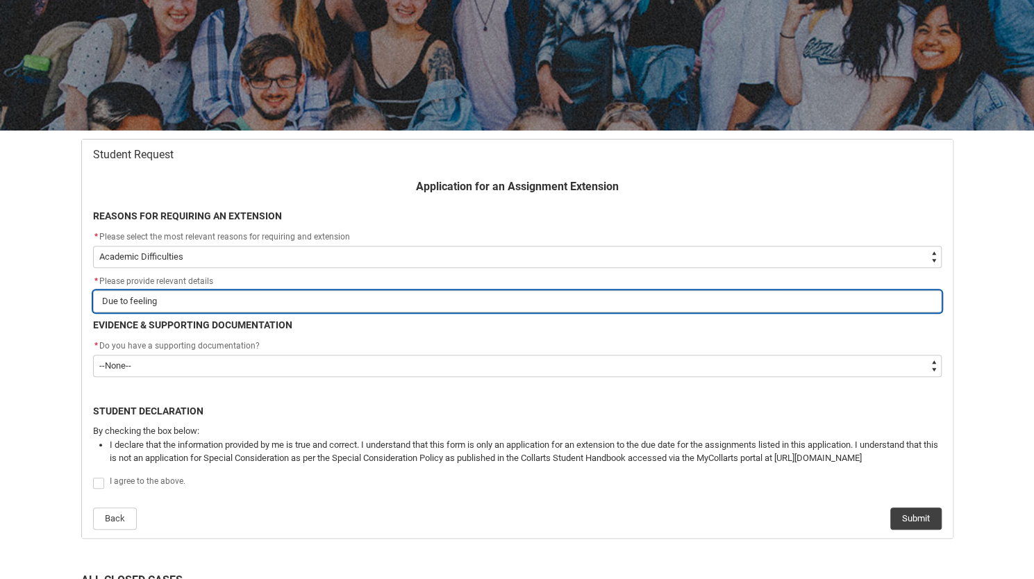
type input "Due to feeling o"
type lightning-primitive-input-simple "Due to feeling ov"
type input "Due to feeling ov"
type lightning-primitive-input-simple "Due to feeling ove"
type input "Due to feeling ove"
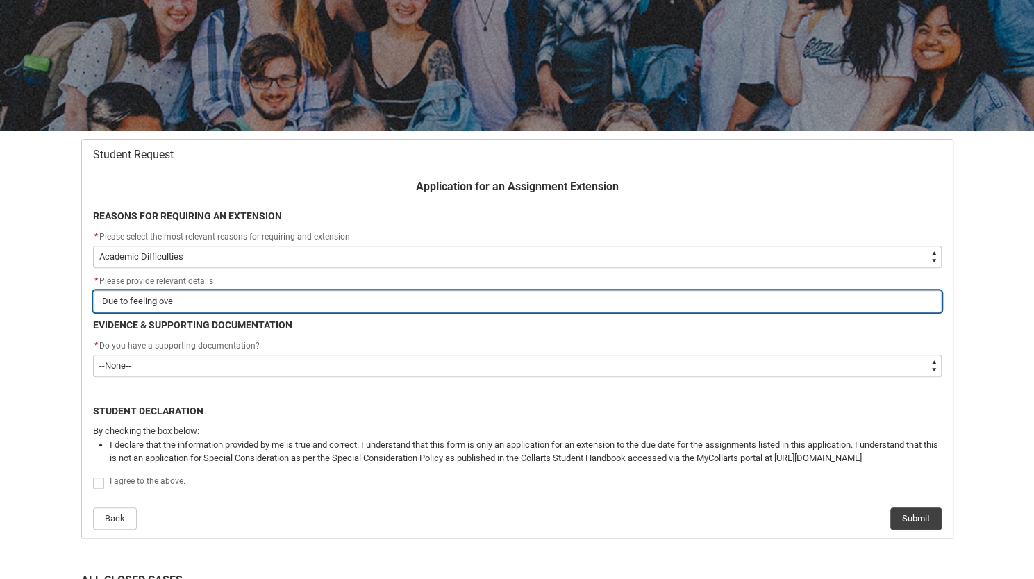
type lightning-primitive-input-simple "Due to feeling over"
type input "Due to feeling over"
type lightning-primitive-input-simple "Due to feeling overh"
type input "Due to feeling overh"
type lightning-primitive-input-simple "Due to feeling over"
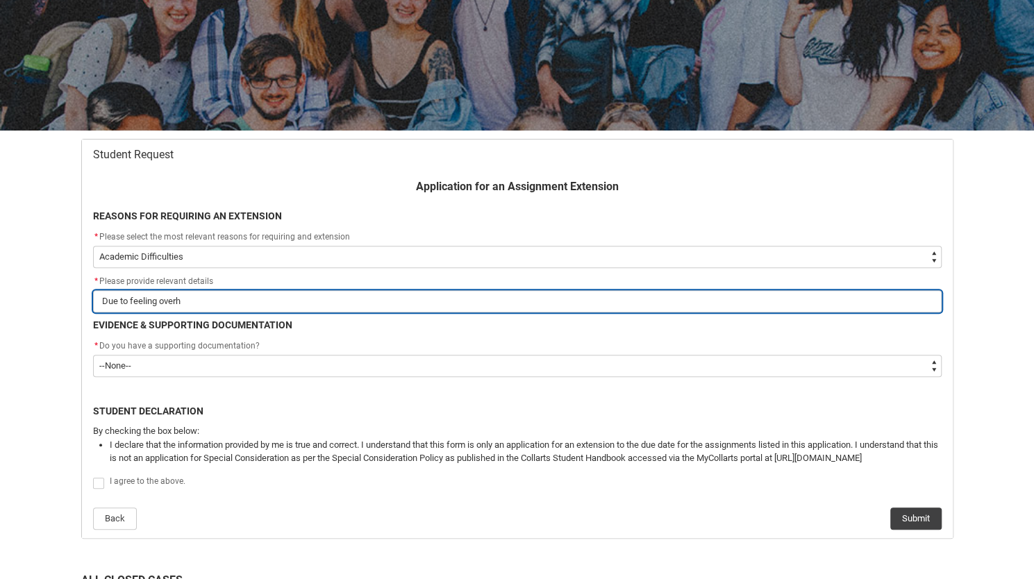
type input "Due to feeling over"
type lightning-primitive-input-simple "Due to feeling overw"
type input "Due to feeling overw"
type lightning-primitive-input-simple "Due to feeling overwh"
type input "Due to feeling overwh"
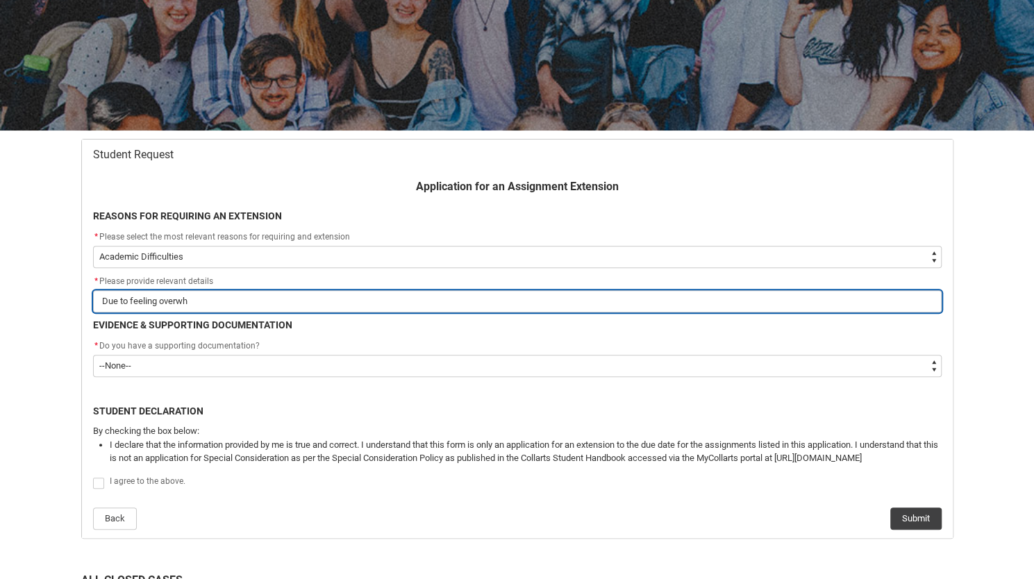
type lightning-primitive-input-simple "Due to feeling overwhe"
type input "Due to feeling overwhe"
type lightning-primitive-input-simple "Due to feeling overwhel"
type input "Due to feeling overwhel"
type lightning-primitive-input-simple "Due to feeling overwhelm"
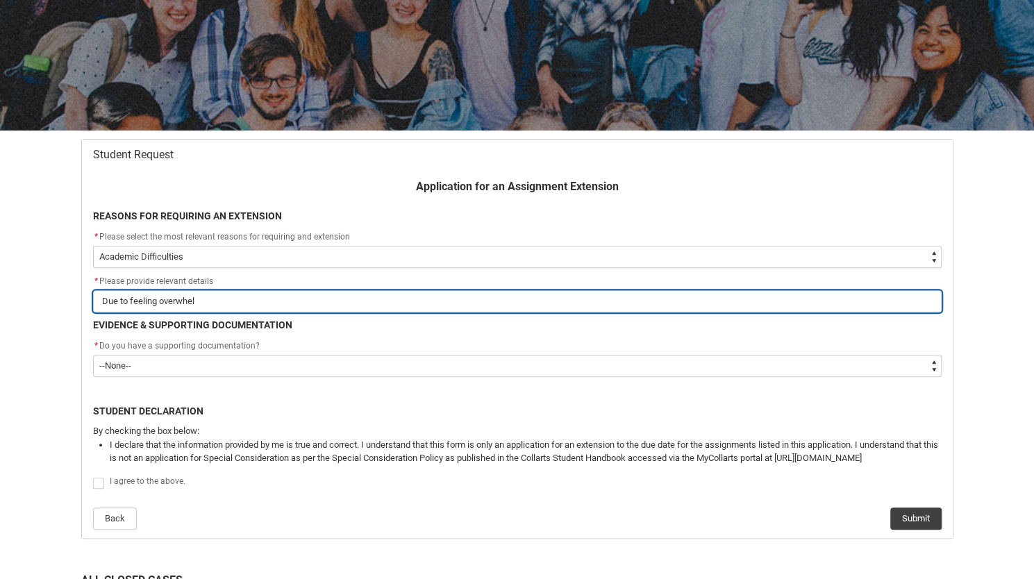
type input "Due to feeling overwhelm"
type lightning-primitive-input-simple "Due to feeling overwhelme"
type input "Due to feeling overwhelme"
type lightning-primitive-input-simple "Due to feeling overwhelmed"
type input "Due to feeling overwhelmed"
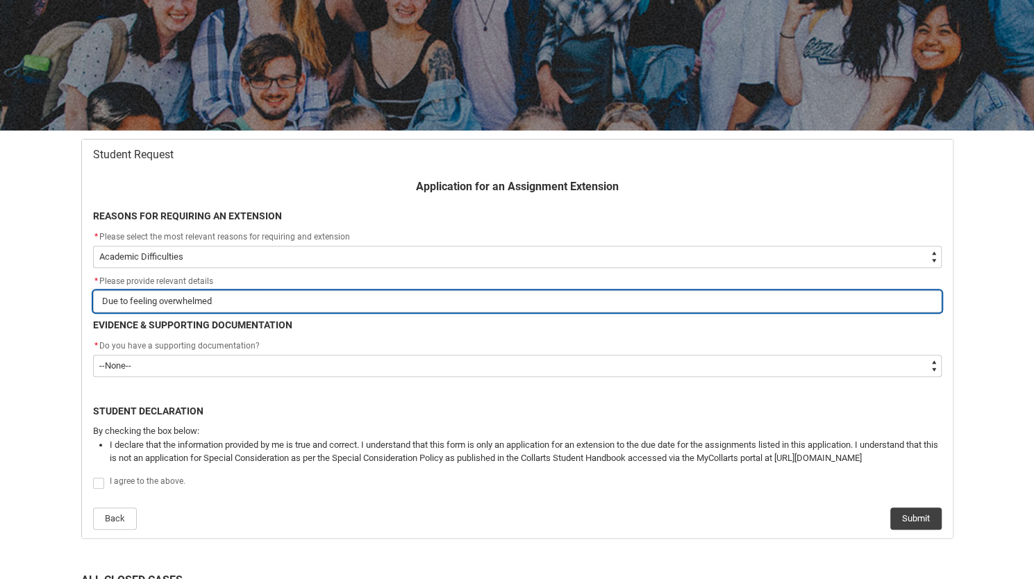
type lightning-primitive-input-simple "Due to feeling overwhelmed"
type input "Due to feeling overwhelmed"
type lightning-primitive-input-simple "Due to feeling overwhelmed b"
type input "Due to feeling overwhelmed b"
type lightning-primitive-input-simple "Due to feeling overwhelmed by"
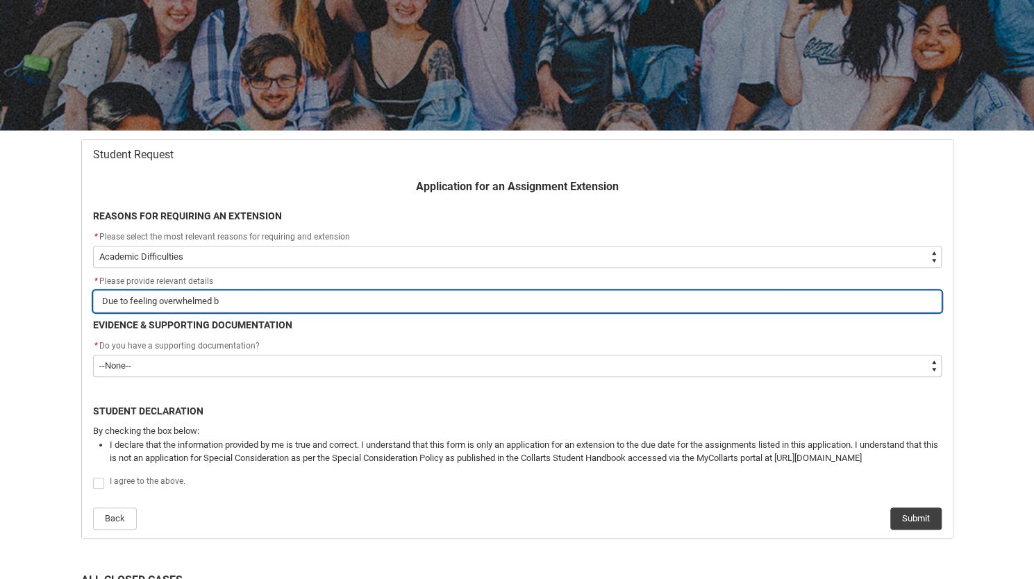
type input "Due to feeling overwhelmed by"
type lightning-primitive-input-simple "Due to feeling overwhelmed by"
type input "Due to feeling overwhelmed by"
type lightning-primitive-input-simple "Due to feeling overwhelmed by o"
type input "Due to feeling overwhelmed by o"
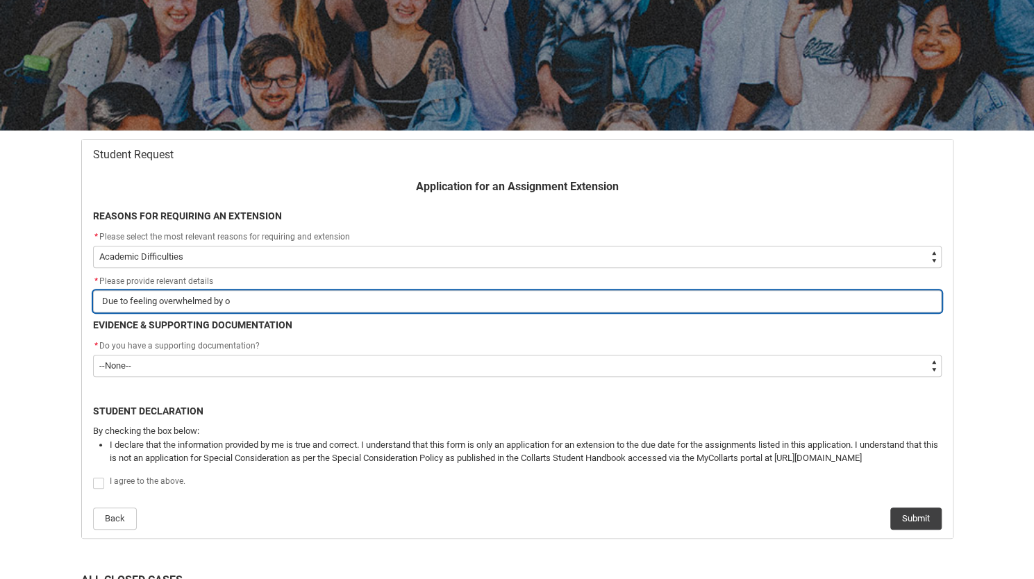
type lightning-primitive-input-simple "Due to feeling overwhelmed by ot"
type input "Due to feeling overwhelmed by ot"
type lightning-primitive-input-simple "Due to feeling overwhelmed by [PERSON_NAME]"
type input "Due to feeling overwhelmed by [PERSON_NAME]"
type lightning-primitive-input-simple "Due to feeling overwhelmed by [PERSON_NAME]"
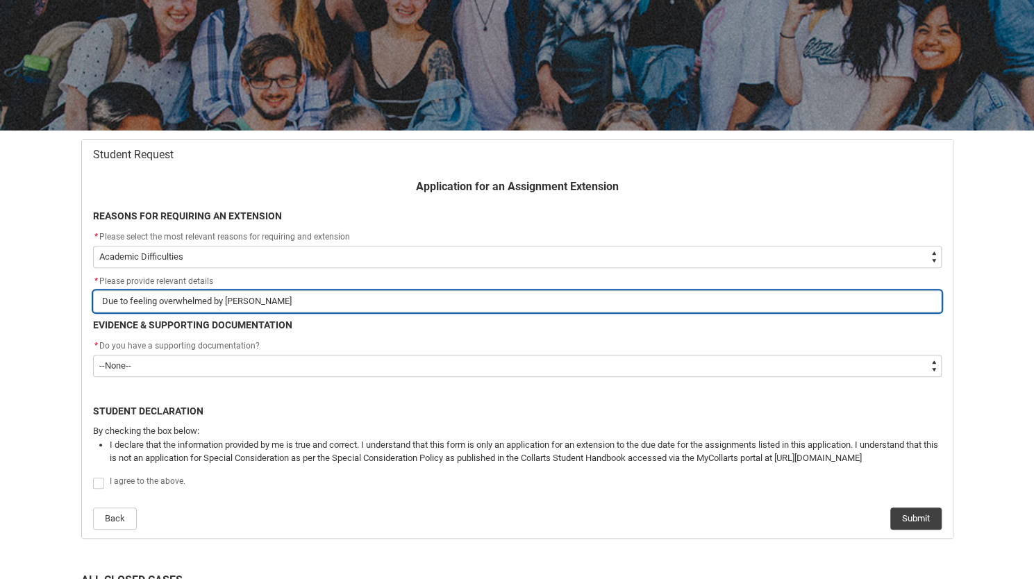
type input "Due to feeling overwhelmed by [PERSON_NAME]"
type lightning-primitive-input-simple "Due to feeling overwhelmed by other"
type input "Due to feeling overwhelmed by other"
type lightning-primitive-input-simple "Due to feeling overwhelmed by other"
type input "Due to feeling overwhelmed by other"
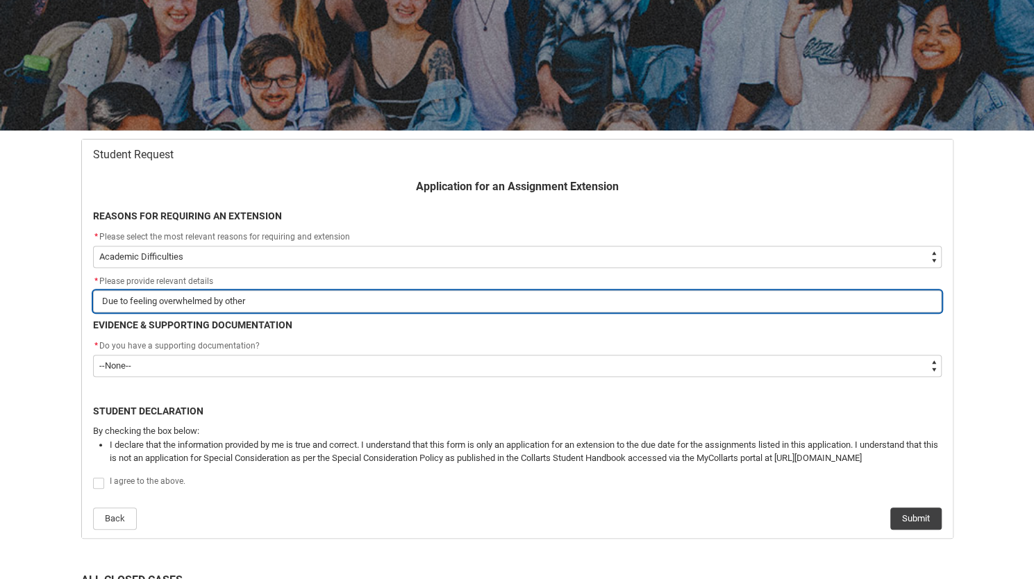
type lightning-primitive-input-simple "Due to feeling overwhelmed by other u"
type input "Due to feeling overwhelmed by other u"
type lightning-primitive-input-simple "Due to feeling overwhelmed by other un"
type input "Due to feeling overwhelmed by other un"
type lightning-primitive-input-simple "Due to feeling overwhelmed by other uni"
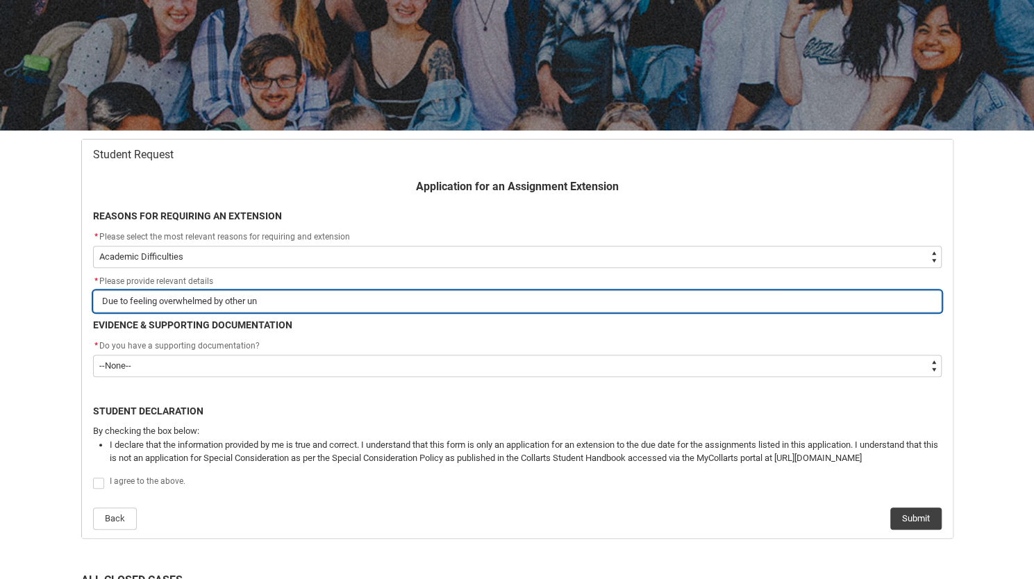
type input "Due to feeling overwhelmed by other uni"
type lightning-primitive-input-simple "Due to feeling overwhelmed by other unit"
type input "Due to feeling overwhelmed by other unit"
type lightning-primitive-input-simple "Due to feeling overwhelmed by other unit"
type input "Due to feeling overwhelmed by other unit"
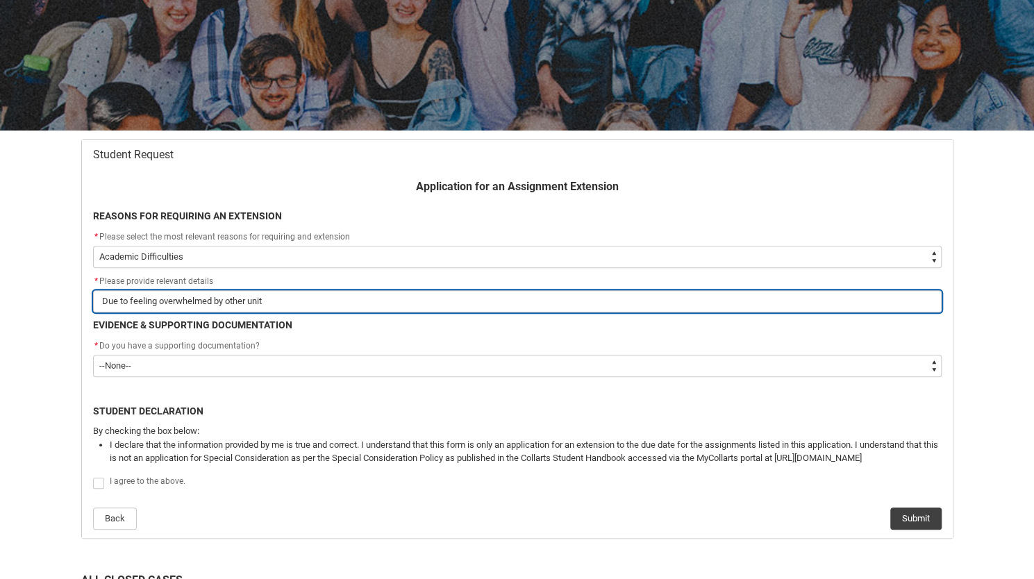
type lightning-primitive-input-simple "Due to feeling overwhelmed by other unit i"
type input "Due to feeling overwhelmed by other unit i"
type lightning-primitive-input-simple "Due to feeling overwhelmed by other unit"
type input "Due to feeling overwhelmed by other unit"
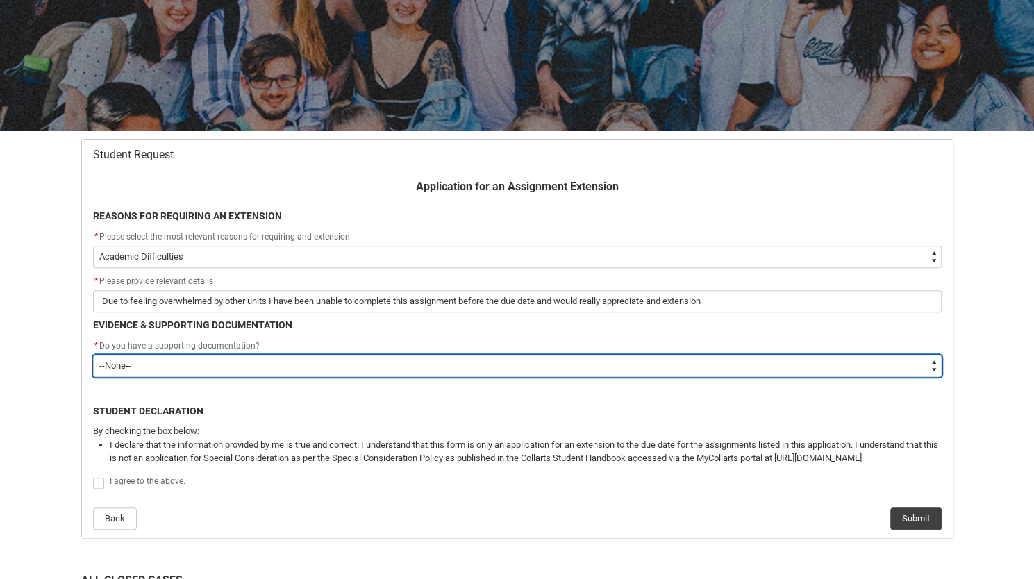
click at [330, 372] on select "--None-- Yes No" at bounding box center [517, 366] width 849 height 22
click at [93, 355] on select "--None-- Yes No" at bounding box center [517, 366] width 849 height 22
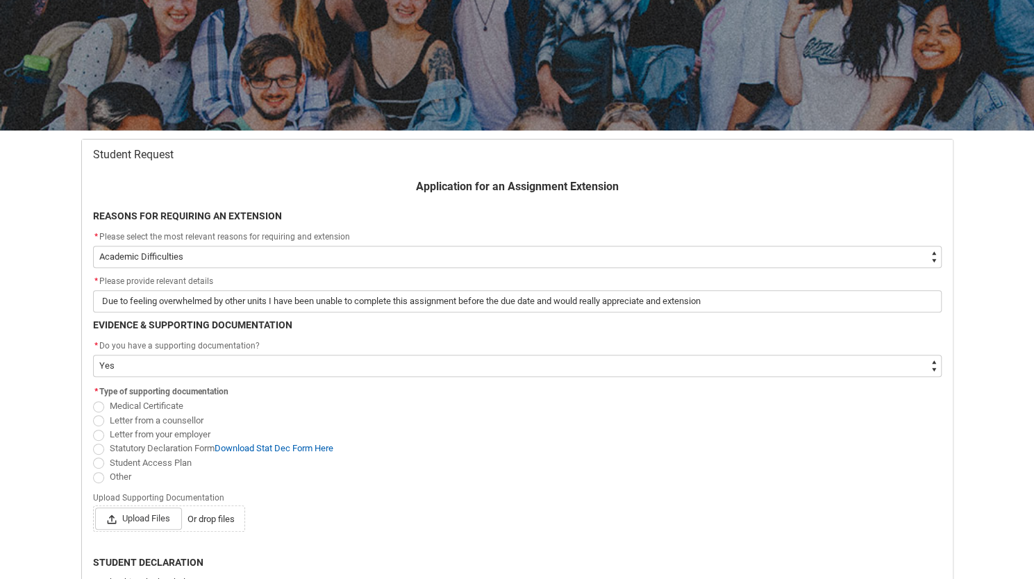
click at [126, 460] on span "Student Access Plan" at bounding box center [151, 463] width 82 height 10
click at [93, 456] on input "Student Access Plan" at bounding box center [92, 455] width 1 height 1
click at [153, 528] on span "Upload Files" at bounding box center [138, 519] width 87 height 22
click at [95, 508] on input "Upload Files Or drop files" at bounding box center [94, 507] width 1 height 1
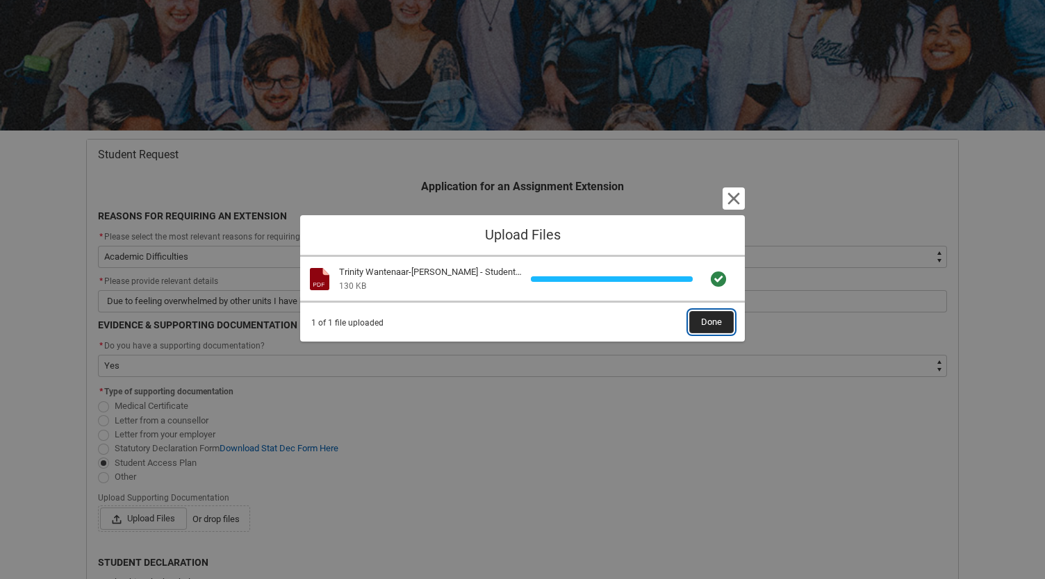
click at [713, 327] on span "Done" at bounding box center [711, 322] width 21 height 21
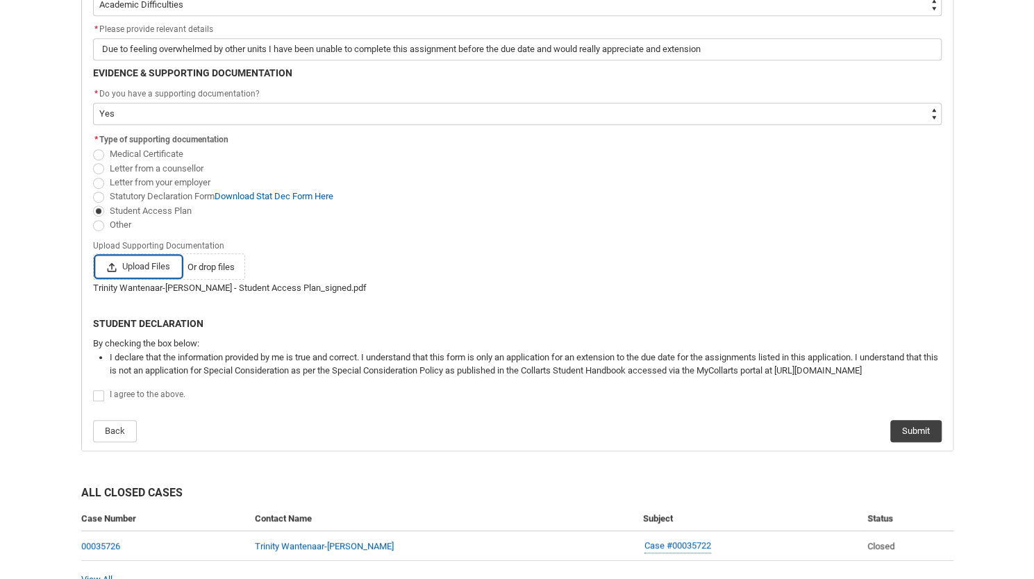
scroll to position [468, 0]
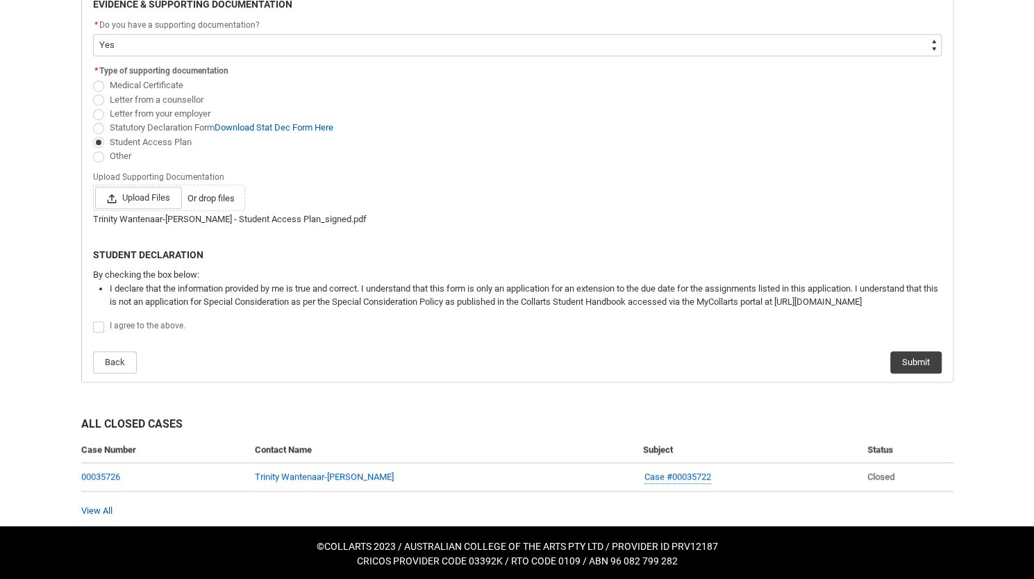
click at [108, 324] on label "Redu_Student_Request flow" at bounding box center [101, 327] width 17 height 10
click at [93, 320] on input "Redu_Student_Request flow" at bounding box center [92, 320] width 1 height 1
click at [906, 358] on button "Submit" at bounding box center [916, 362] width 51 height 22
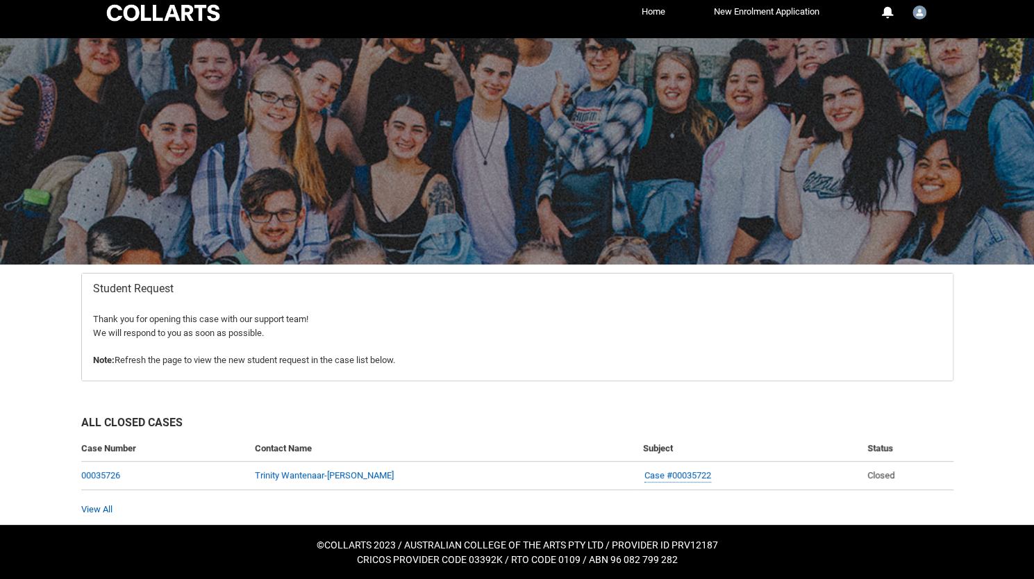
scroll to position [0, 0]
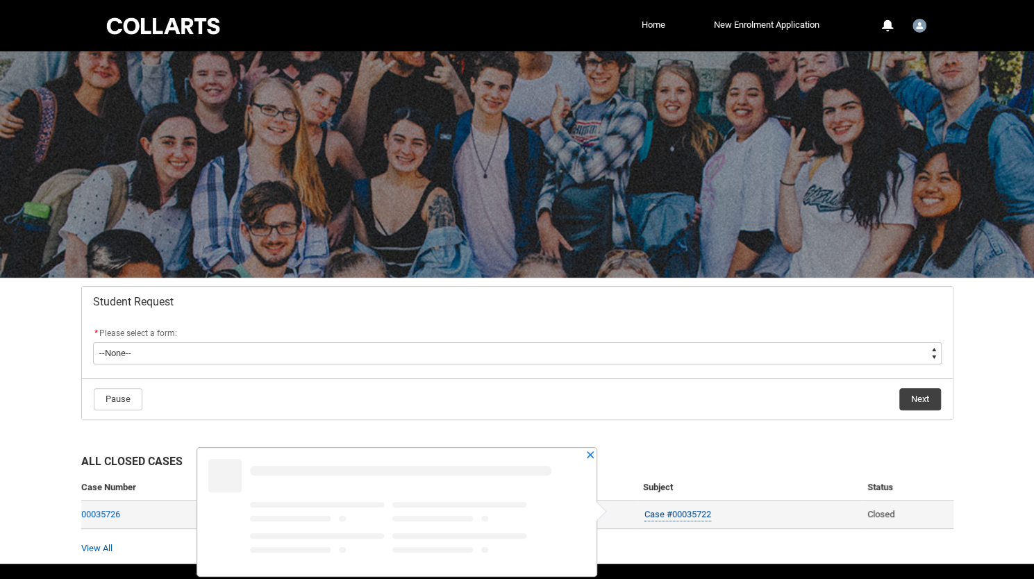
click at [650, 515] on link "Case #00035722" at bounding box center [678, 515] width 67 height 15
